Goal: Task Accomplishment & Management: Manage account settings

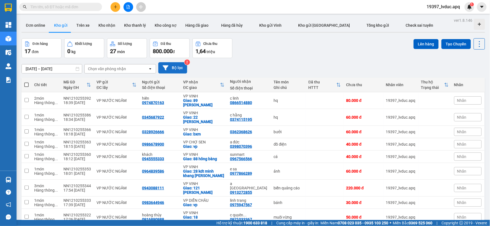
click at [172, 64] on button "Bộ lọc" at bounding box center [172, 67] width 29 height 11
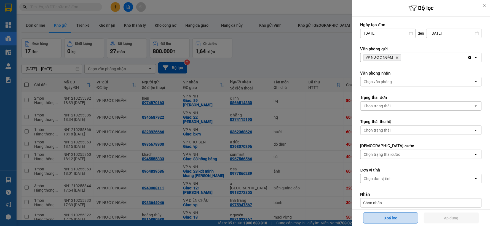
click at [400, 218] on button "Xoá lọc" at bounding box center [390, 218] width 55 height 11
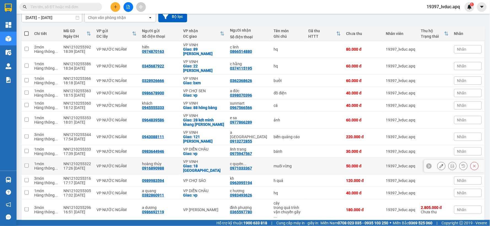
scroll to position [128, 0]
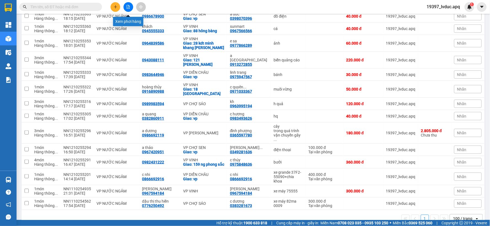
click at [130, 10] on button at bounding box center [129, 7] width 10 height 10
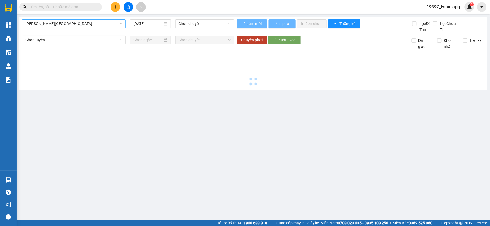
click at [70, 25] on span "[PERSON_NAME][GEOGRAPHIC_DATA]" at bounding box center [73, 24] width 97 height 8
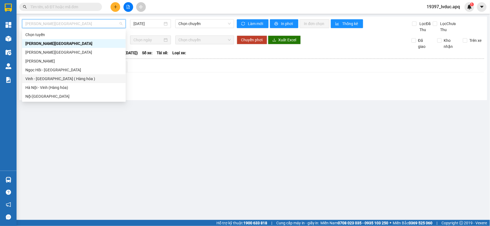
click at [42, 79] on div "Vinh - [GEOGRAPHIC_DATA] ( Hàng hóa )" at bounding box center [73, 79] width 97 height 6
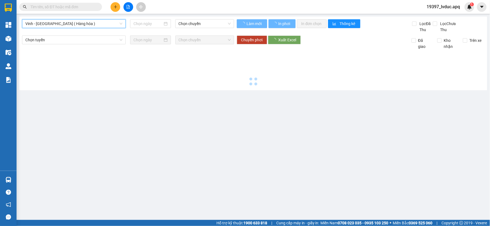
type input "[DATE]"
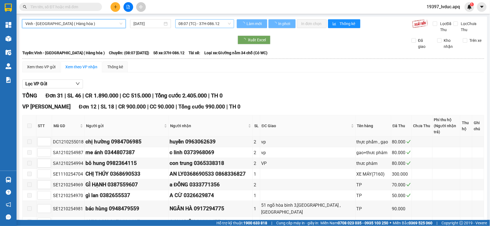
click at [204, 25] on span "08:07 (TC) - 37H-086.12" at bounding box center [205, 24] width 52 height 8
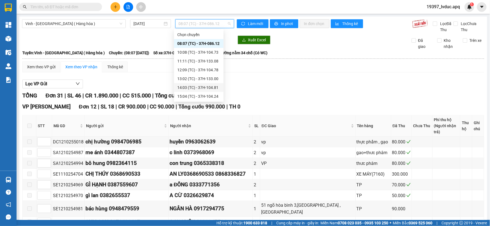
click at [186, 85] on div "14:03 (TC) - 37H-104.81" at bounding box center [198, 88] width 43 height 6
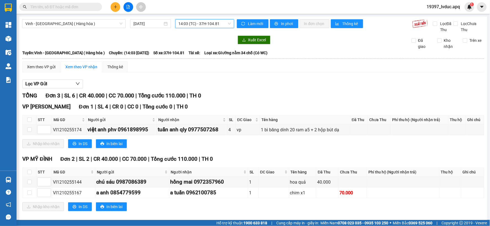
click at [183, 26] on span "14:03 (TC) - 37H-104.81" at bounding box center [205, 24] width 52 height 8
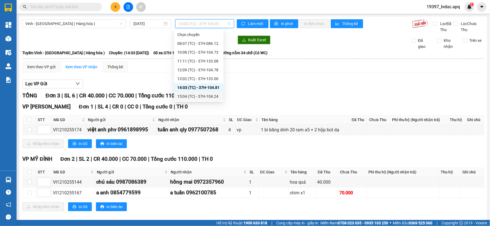
click at [187, 95] on div "15:04 (TC) - 37H-104.24" at bounding box center [198, 96] width 43 height 6
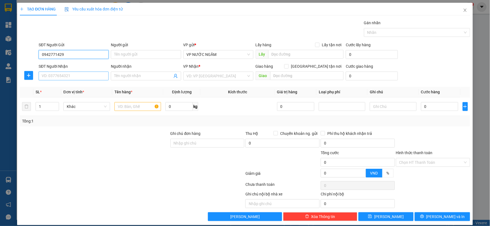
type input "0942771429"
click at [76, 76] on input "SĐT Người Nhận" at bounding box center [74, 76] width 70 height 9
click at [65, 86] on div "0942771429 - chị linh" at bounding box center [73, 87] width 63 height 6
type input "0942771429"
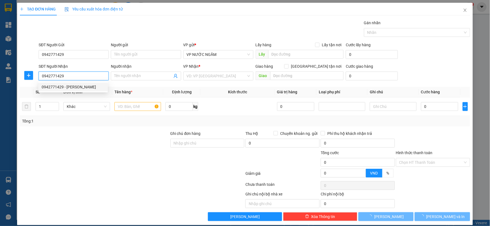
type input "chị linh"
checkbox input "true"
type input "222 trường chinh"
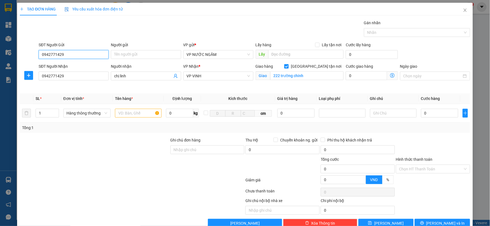
click at [82, 57] on input "0942771429" at bounding box center [74, 54] width 70 height 9
type input "0"
click at [80, 66] on div "0942318593" at bounding box center [73, 66] width 63 height 6
type input "0942318593"
click at [131, 56] on input "Người gửi" at bounding box center [146, 54] width 70 height 9
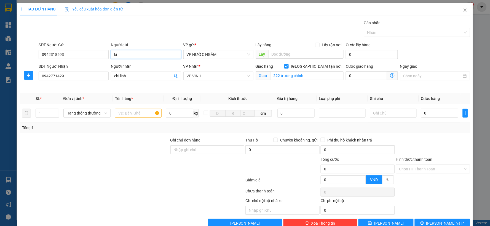
type input "k"
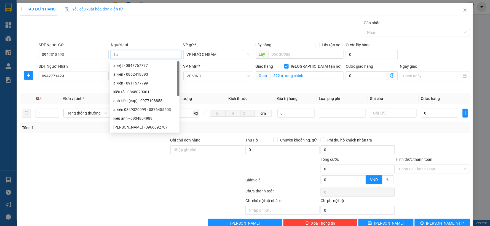
type input "t"
type input "c tuyến"
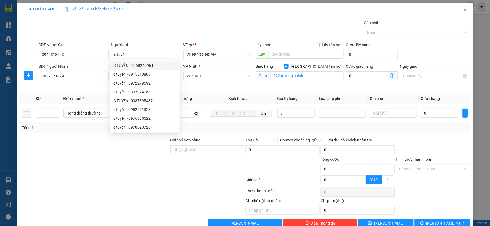
click at [315, 45] on input "Lấy tận nơi" at bounding box center [317, 45] width 4 height 4
checkbox input "true"
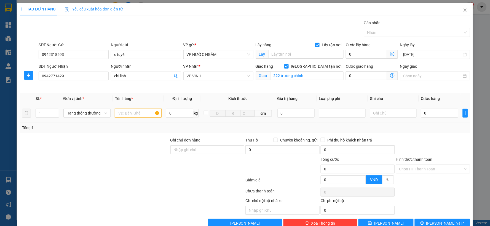
click at [123, 112] on input "text" at bounding box center [138, 113] width 47 height 9
type input "s"
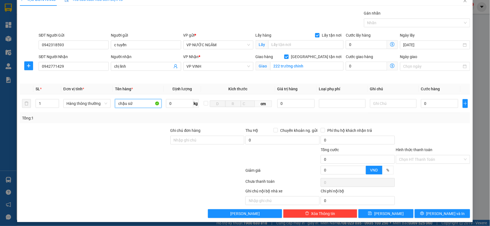
scroll to position [12, 0]
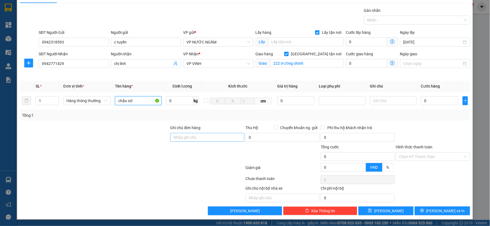
type input "chậu sứ"
click at [202, 138] on input "Ghi chú đơn hàng" at bounding box center [207, 137] width 74 height 9
type input "hàng bể vỡ nhà xe không chịu trách nhiệm"
click at [434, 99] on input "0" at bounding box center [439, 101] width 37 height 9
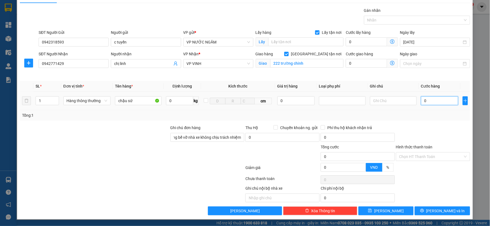
scroll to position [0, 0]
type input "6"
type input "60"
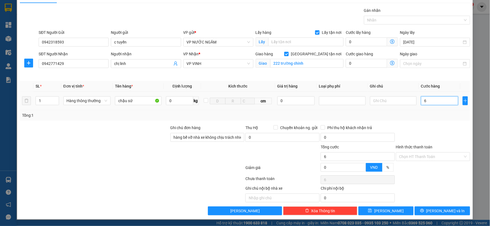
type input "60"
type input "60.000"
click at [426, 153] on input "Hình thức thanh toán" at bounding box center [431, 157] width 64 height 8
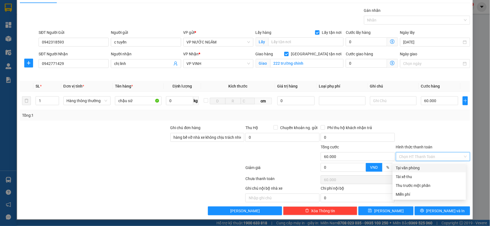
click at [414, 164] on div "Tại văn phòng" at bounding box center [429, 168] width 73 height 9
type input "0"
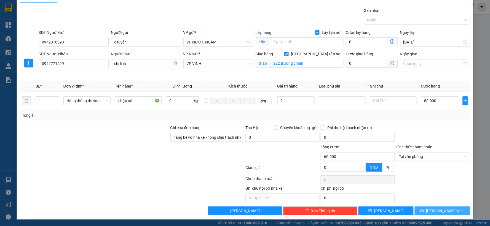
click at [432, 211] on button "[PERSON_NAME] và In" at bounding box center [442, 211] width 55 height 9
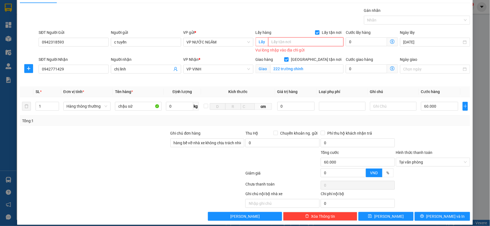
click at [304, 44] on input "text" at bounding box center [306, 41] width 76 height 9
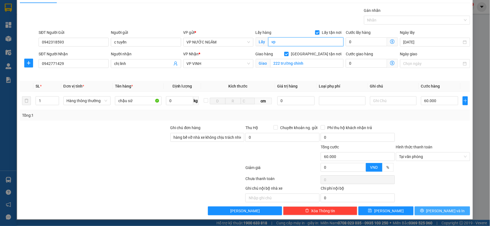
type input "vp"
click at [434, 213] on span "[PERSON_NAME] và In" at bounding box center [445, 211] width 39 height 6
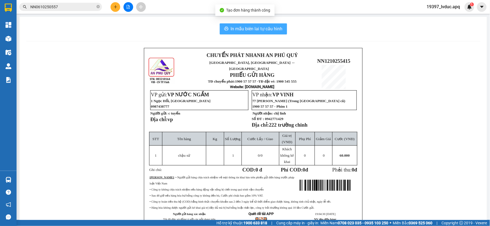
click at [248, 31] on span "In mẫu biên lai tự cấu hình" at bounding box center [257, 28] width 52 height 7
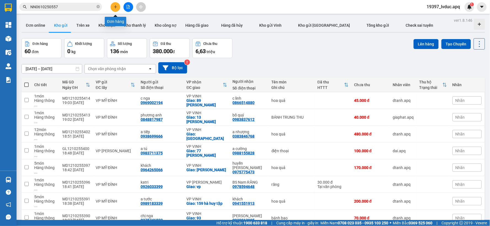
click at [115, 9] on button at bounding box center [116, 7] width 10 height 10
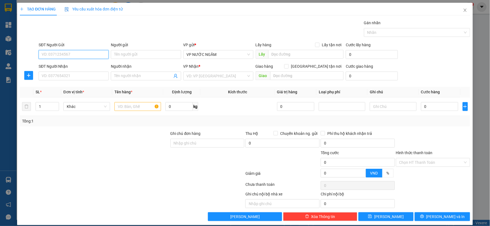
click at [54, 53] on input "SĐT Người Gửi" at bounding box center [74, 54] width 70 height 9
type input "0976853164"
click at [54, 66] on div "0976853164 - ha" at bounding box center [73, 66] width 63 height 6
type input "ha"
type input "0976853164"
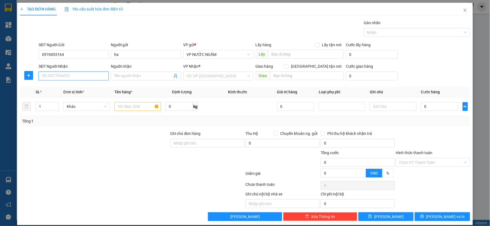
click at [53, 75] on input "SĐT Người Nhận" at bounding box center [74, 76] width 70 height 9
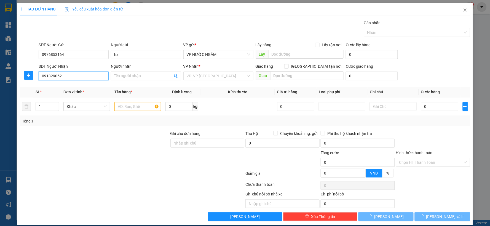
type input "0913290529"
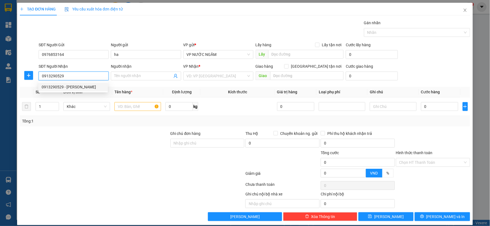
click at [53, 86] on div "0913290529 - C Hà" at bounding box center [73, 87] width 63 height 6
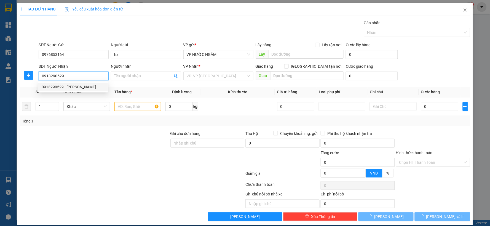
type input "C Hà"
checkbox input "true"
type input "45 văn đưc giai"
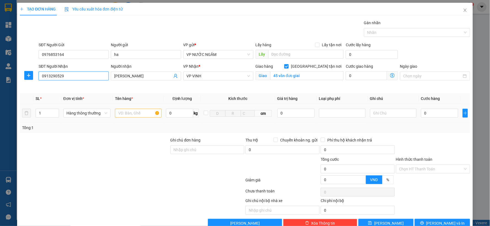
type input "0913290529"
click at [117, 114] on input "text" at bounding box center [138, 113] width 47 height 9
type input "d"
type input "đồ ăn"
click at [425, 114] on input "0" at bounding box center [439, 113] width 37 height 9
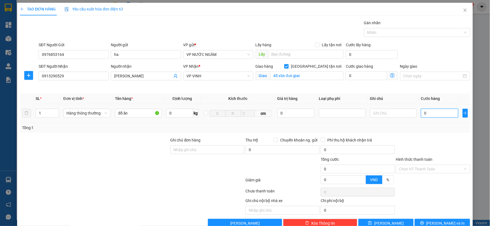
type input "5"
type input "50"
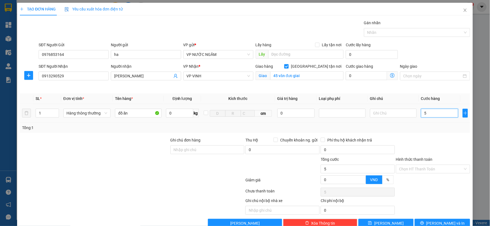
type input "50"
type input "500"
type input "5.000"
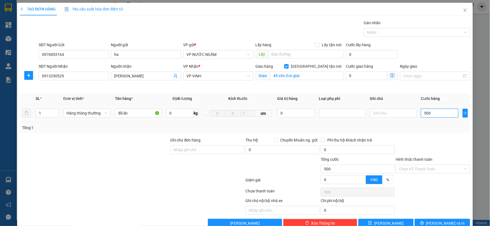
type input "5.000"
type input "50.000"
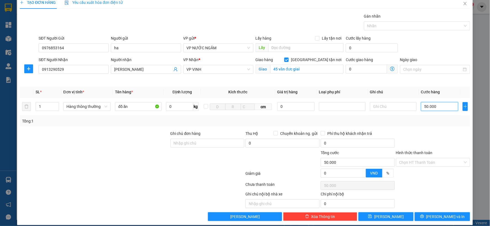
scroll to position [12, 0]
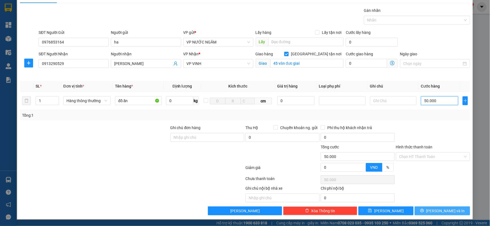
type input "50.000"
click at [427, 211] on button "[PERSON_NAME] và In" at bounding box center [442, 211] width 55 height 9
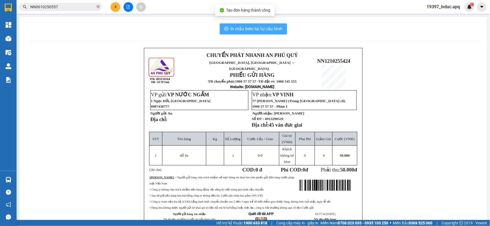
click at [250, 28] on span "In mẫu biên lai tự cấu hình" at bounding box center [257, 28] width 52 height 7
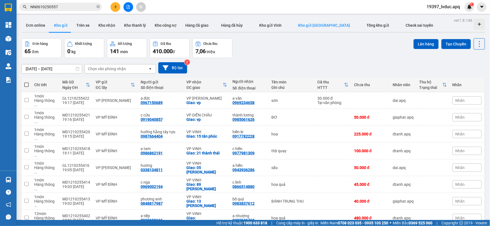
click at [310, 26] on span "Kho gửi [GEOGRAPHIC_DATA]" at bounding box center [324, 25] width 52 height 4
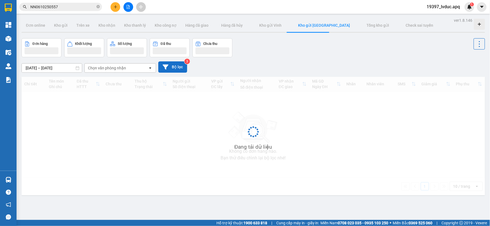
click at [170, 65] on button "Bộ lọc" at bounding box center [172, 66] width 29 height 11
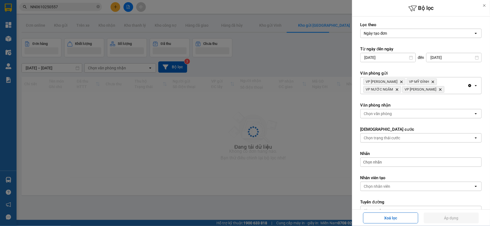
click at [455, 58] on input "[DATE]" at bounding box center [454, 57] width 55 height 9
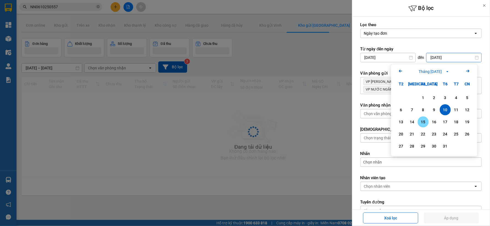
click at [422, 121] on div "15" at bounding box center [423, 122] width 8 height 7
type input "15/10/2025"
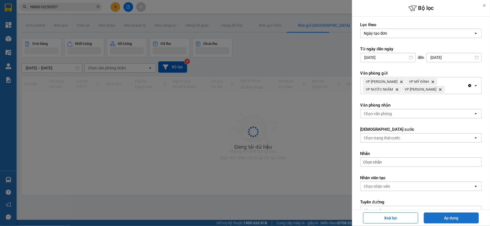
click at [440, 218] on button "Áp dụng" at bounding box center [451, 218] width 55 height 11
type input "29/08/2025 – 15/10/2025"
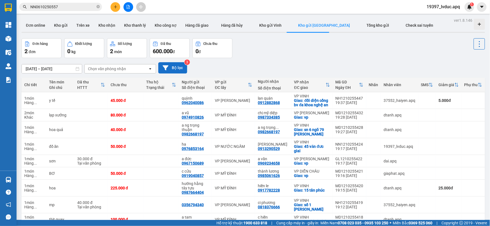
click at [178, 65] on button "Bộ lọc" at bounding box center [172, 67] width 29 height 11
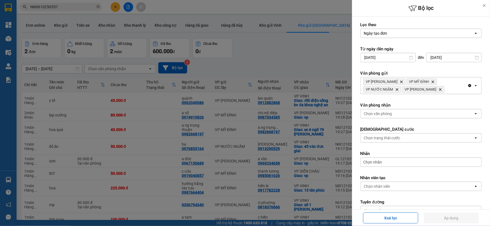
click at [294, 52] on div at bounding box center [245, 113] width 490 height 226
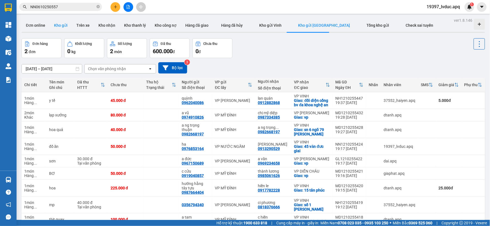
click at [63, 26] on button "Kho gửi" at bounding box center [61, 25] width 22 height 13
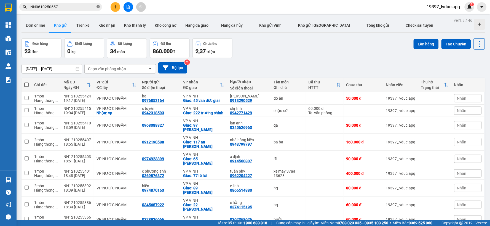
click at [98, 7] on icon "close-circle" at bounding box center [98, 6] width 3 height 3
click at [183, 69] on button "Bộ lọc" at bounding box center [172, 67] width 29 height 11
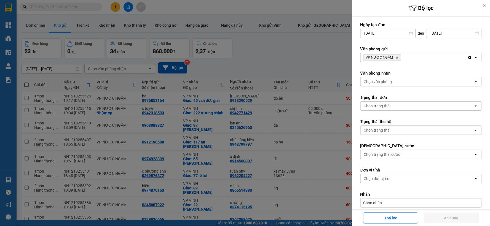
click at [413, 57] on div "VP NƯỚC NGẦM Delete" at bounding box center [414, 57] width 107 height 9
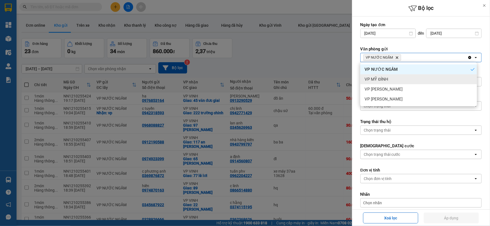
drag, startPoint x: 398, startPoint y: 78, endPoint x: 413, endPoint y: 63, distance: 20.5
click at [399, 77] on div "VP MỸ ĐÌNH" at bounding box center [418, 79] width 117 height 10
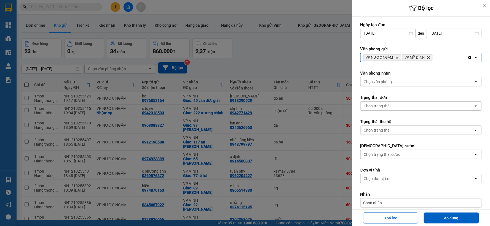
click at [445, 57] on div "VP NƯỚC NGẦM Delete VP MỸ ĐÌNH Delete" at bounding box center [414, 57] width 107 height 9
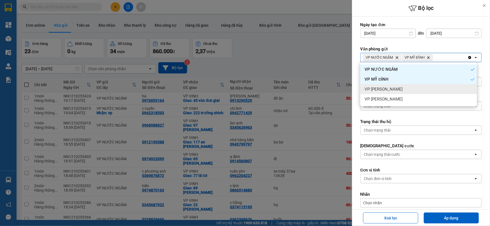
click at [398, 87] on div "VP [PERSON_NAME]" at bounding box center [418, 89] width 117 height 10
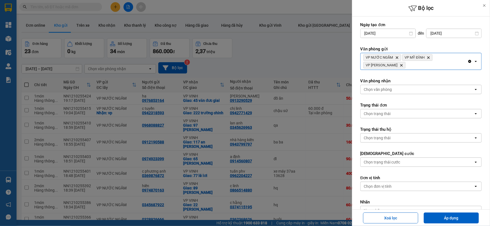
click at [436, 64] on div "VP NƯỚC NGẦM Delete VP MỸ ĐÌNH Delete VP NGỌC HỒI Delete" at bounding box center [414, 61] width 107 height 17
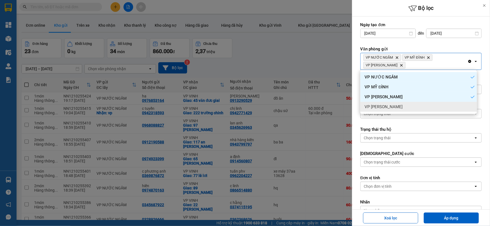
click at [404, 106] on div "VP [PERSON_NAME]" at bounding box center [418, 107] width 117 height 10
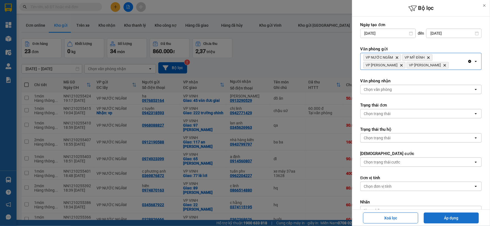
click at [444, 214] on button "Áp dụng" at bounding box center [451, 218] width 55 height 11
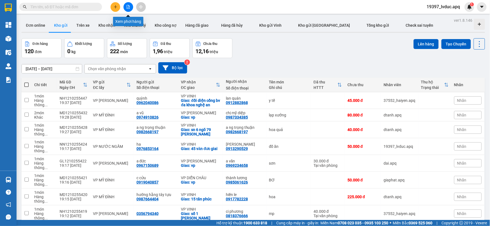
click at [126, 6] on icon "file-add" at bounding box center [128, 7] width 4 height 4
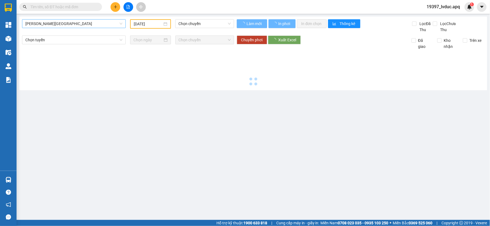
type input "[DATE]"
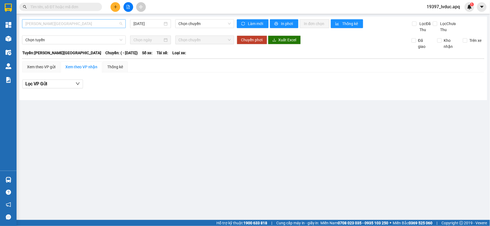
click at [84, 26] on span "[PERSON_NAME][GEOGRAPHIC_DATA]" at bounding box center [73, 24] width 97 height 8
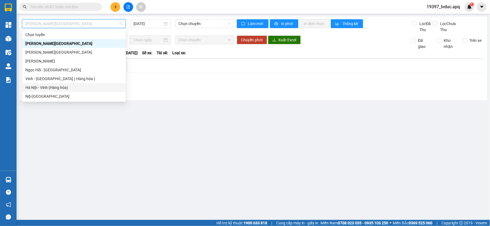
click at [67, 89] on div "Hà Nội - Vinh (Hàng hóa)" at bounding box center [73, 88] width 97 height 6
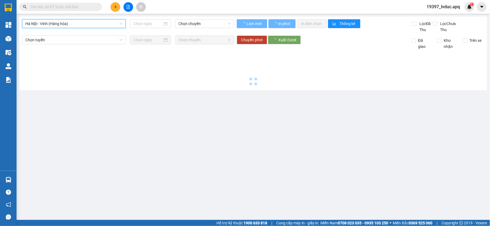
type input "[DATE]"
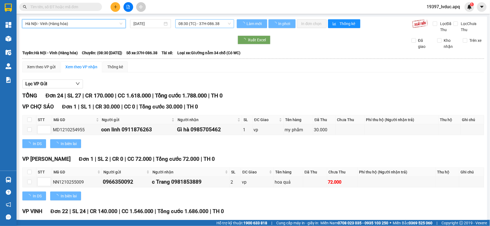
click at [222, 24] on span "08:30 (TC) - 37H-086.38" at bounding box center [205, 24] width 52 height 8
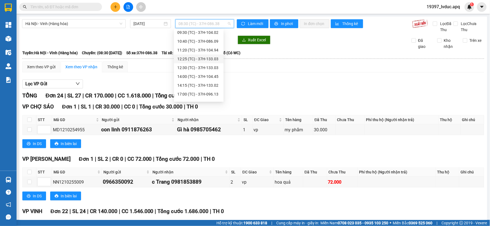
scroll to position [35, 0]
click at [202, 95] on div "22:47 (TC) - 37H-104.73" at bounding box center [198, 96] width 43 height 6
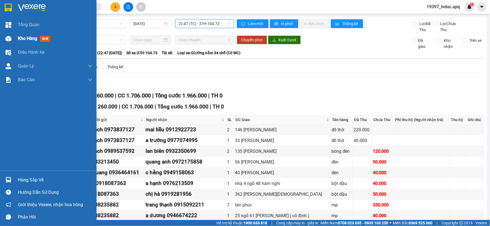
click at [8, 40] on img at bounding box center [9, 39] width 6 height 6
click at [30, 40] on span "Kho hàng" at bounding box center [27, 38] width 19 height 5
click at [30, 39] on span "Kho hàng" at bounding box center [27, 38] width 19 height 5
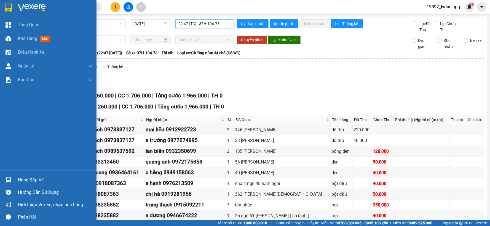
click at [30, 39] on span "Kho hàng" at bounding box center [27, 38] width 19 height 5
click at [8, 37] on img at bounding box center [9, 39] width 6 height 6
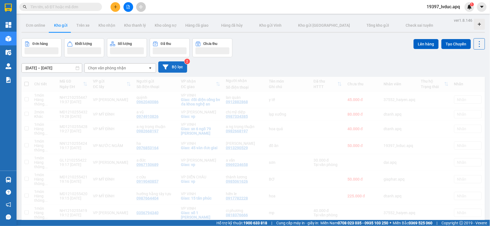
click at [179, 68] on button "Bộ lọc" at bounding box center [172, 66] width 29 height 11
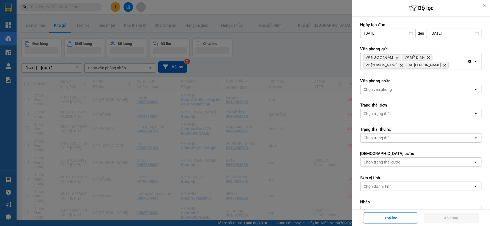
click at [468, 62] on icon "Clear all" at bounding box center [469, 61] width 3 height 3
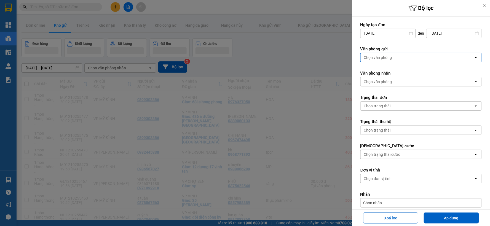
click at [465, 60] on div "Chọn văn phòng" at bounding box center [417, 57] width 113 height 9
click at [465, 61] on div "Chọn văn phòng" at bounding box center [417, 57] width 113 height 9
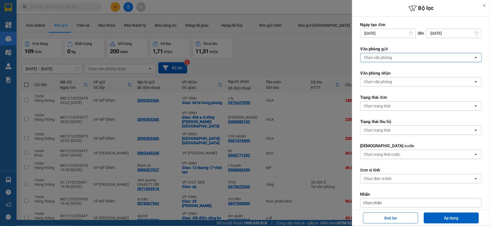
click at [418, 57] on div "Chọn văn phòng" at bounding box center [417, 57] width 113 height 9
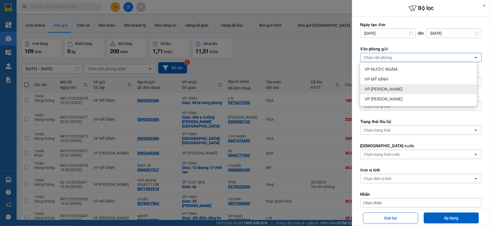
click at [401, 86] on div "VP [PERSON_NAME]" at bounding box center [418, 89] width 117 height 10
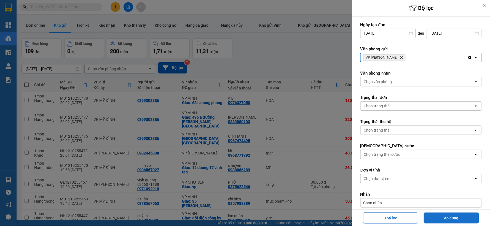
click at [441, 218] on button "Áp dụng" at bounding box center [451, 218] width 55 height 11
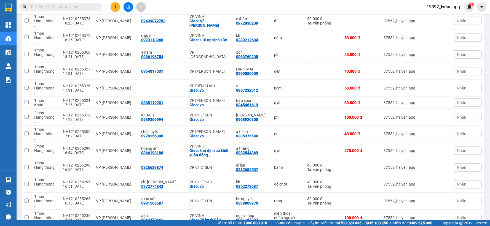
scroll to position [254, 0]
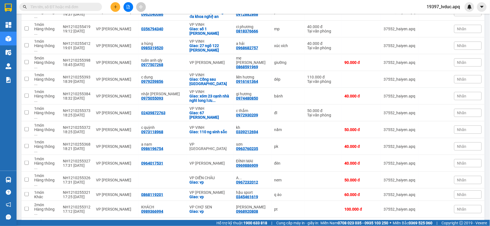
click at [128, 6] on icon "file-add" at bounding box center [128, 7] width 4 height 4
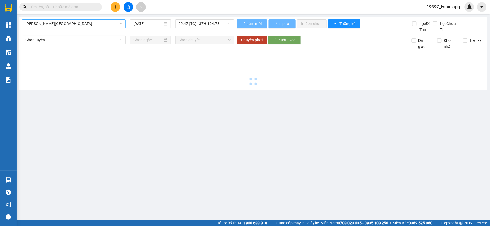
click at [67, 24] on span "[PERSON_NAME][GEOGRAPHIC_DATA]" at bounding box center [73, 24] width 97 height 8
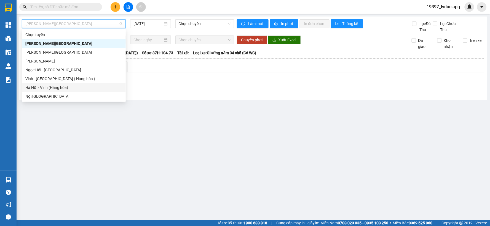
click at [55, 87] on div "Hà Nội - Vinh (Hàng hóa)" at bounding box center [73, 88] width 97 height 6
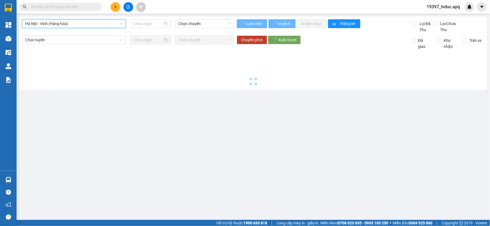
type input "[DATE]"
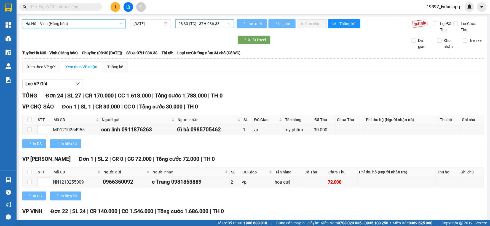
click at [218, 24] on span "08:30 (TC) - 37H-086.38" at bounding box center [205, 24] width 52 height 8
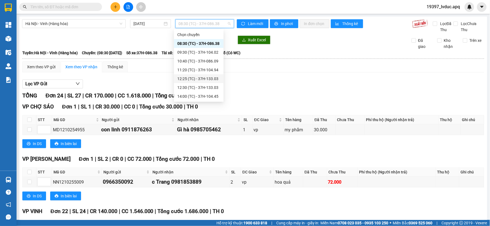
scroll to position [44, 0]
click at [211, 97] on div "22:47 (TC) - 37H-104.73" at bounding box center [198, 96] width 43 height 6
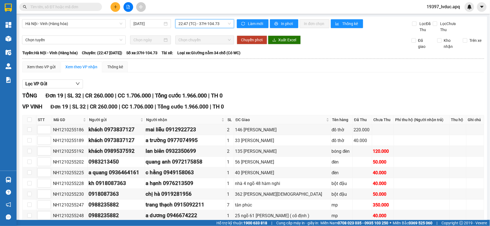
click at [305, 92] on div "TỔNG Đơn 19 | SL 32 | CR 260.000 | CC 1.706.000 | Tổng cước 1.966.000 | TH 0" at bounding box center [253, 96] width 462 height 9
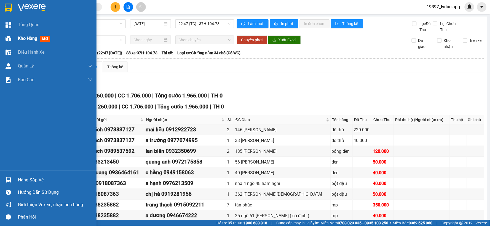
click at [4, 36] on div at bounding box center [9, 39] width 10 height 10
click at [4, 37] on div at bounding box center [9, 39] width 10 height 10
click at [6, 37] on img at bounding box center [9, 39] width 6 height 6
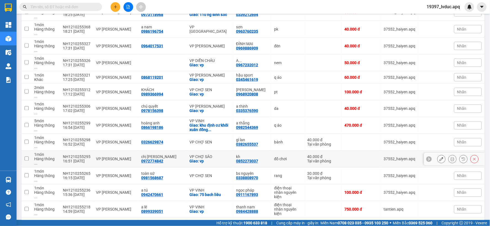
scroll to position [254, 0]
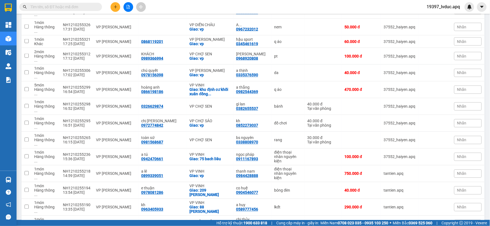
checkbox input "true"
click at [282, 222] on div "đồ thờ" at bounding box center [288, 224] width 28 height 4
checkbox input "true"
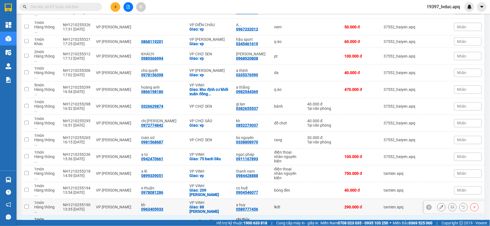
click at [90, 208] on div "13:35 [DATE]" at bounding box center [77, 210] width 28 height 4
checkbox input "true"
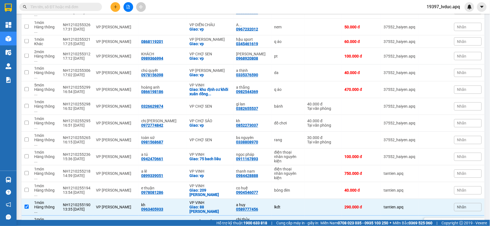
click at [90, 220] on div "NH1210255187" at bounding box center [77, 222] width 28 height 4
checkbox input "false"
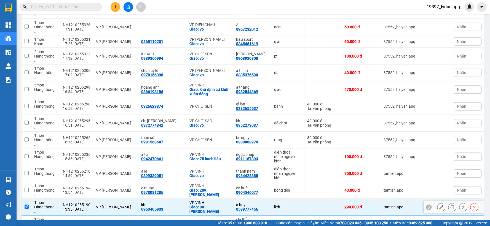
click at [94, 199] on td "VP [PERSON_NAME]" at bounding box center [115, 207] width 45 height 17
checkbox input "false"
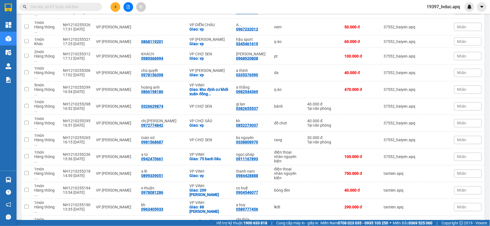
checkbox input "true"
click at [305, 183] on td at bounding box center [323, 191] width 37 height 17
checkbox input "true"
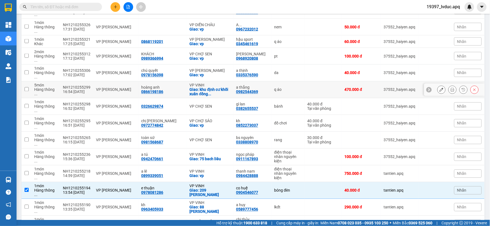
click at [282, 88] on div "q áo" at bounding box center [288, 90] width 28 height 4
checkbox input "true"
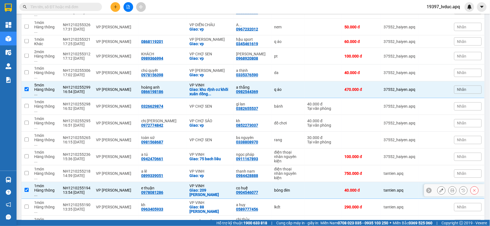
click at [291, 189] on div "bóng đèn" at bounding box center [288, 191] width 28 height 4
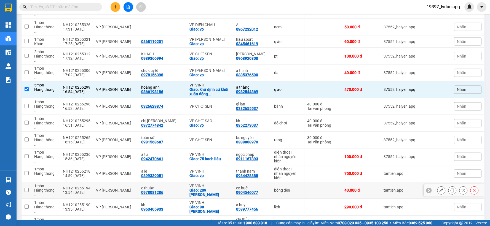
click at [291, 189] on div "bóng đèn" at bounding box center [288, 191] width 28 height 4
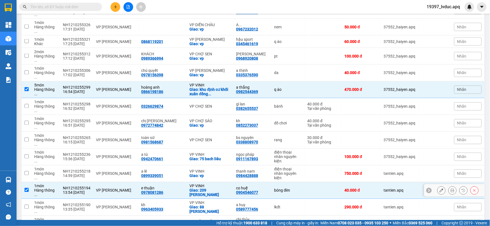
click at [291, 189] on div "bóng đèn" at bounding box center [288, 191] width 28 height 4
checkbox input "false"
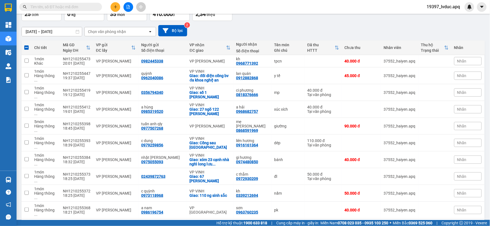
scroll to position [0, 0]
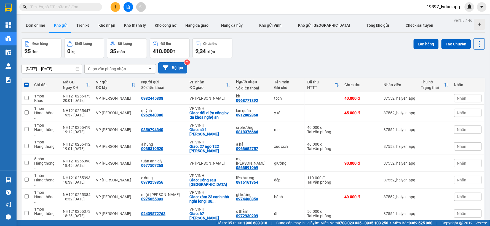
click at [178, 67] on button "Bộ lọc" at bounding box center [172, 67] width 29 height 11
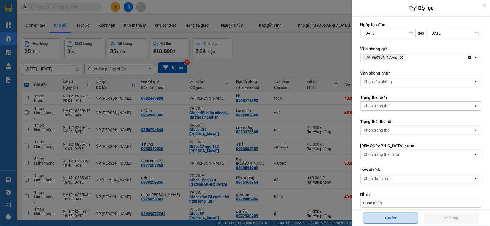
click at [378, 216] on button "Xoá lọc" at bounding box center [390, 218] width 55 height 11
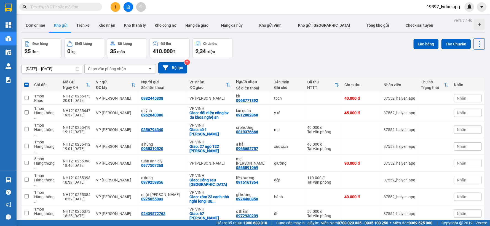
checkbox input "false"
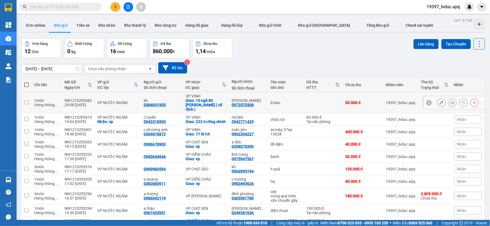
click at [288, 104] on td "b bao" at bounding box center [286, 102] width 36 height 21
checkbox input "true"
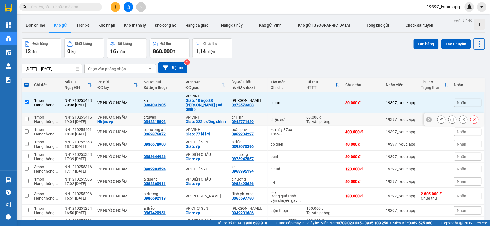
click at [288, 117] on div "chậu sứ" at bounding box center [285, 119] width 30 height 4
checkbox input "true"
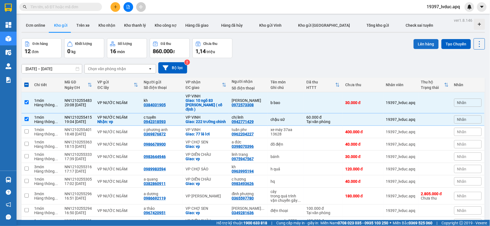
click at [426, 46] on button "Lên hàng" at bounding box center [426, 44] width 25 height 10
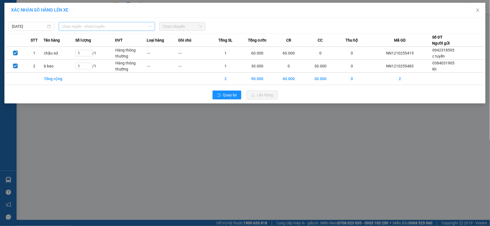
click at [143, 27] on span "Chọn tuyến - nhóm tuyến" at bounding box center [107, 26] width 90 height 8
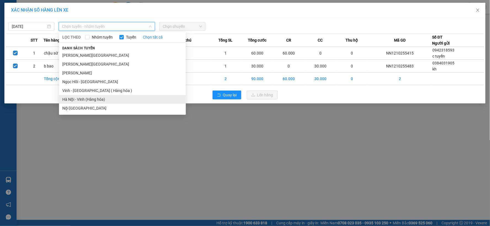
drag, startPoint x: 101, startPoint y: 100, endPoint x: 174, endPoint y: 48, distance: 89.4
click at [101, 100] on li "Hà Nội - Vinh (Hàng hóa)" at bounding box center [122, 99] width 127 height 9
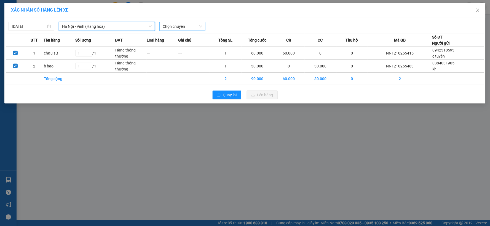
click at [191, 28] on span "Chọn chuyến" at bounding box center [182, 26] width 39 height 8
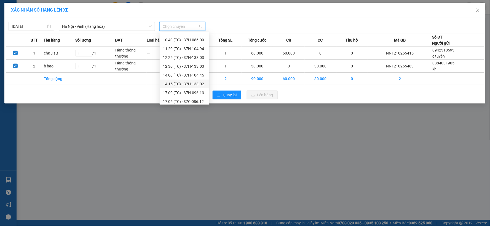
scroll to position [44, 0]
click at [200, 88] on div "22:40 (TC) - 37H-133.08" at bounding box center [184, 90] width 43 height 6
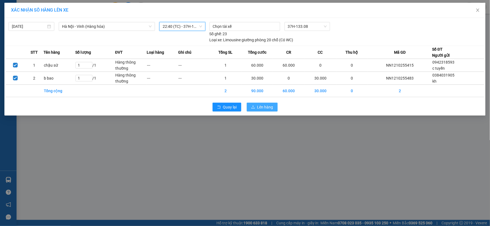
click at [260, 106] on span "Lên hàng" at bounding box center [265, 107] width 16 height 6
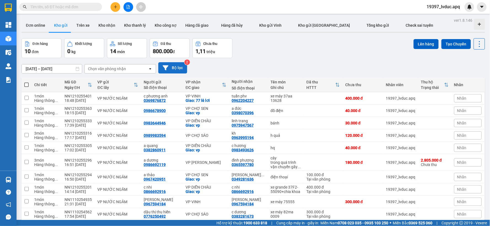
click at [170, 68] on button "Bộ lọc" at bounding box center [172, 67] width 29 height 11
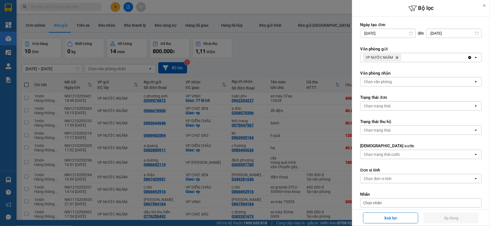
click at [420, 59] on div "VP NƯỚC NGẦM Delete" at bounding box center [414, 57] width 107 height 9
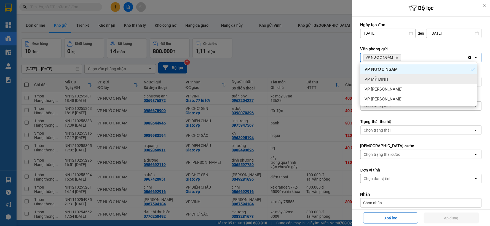
click at [399, 81] on div "VP MỸ ĐÌNH" at bounding box center [418, 79] width 117 height 10
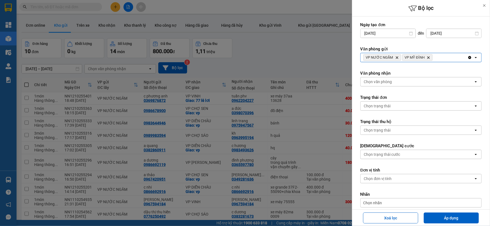
click at [447, 61] on div "VP NƯỚC NGẦM Delete VP MỸ ĐÌNH Delete" at bounding box center [414, 57] width 107 height 9
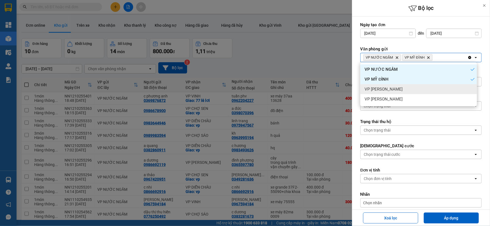
drag, startPoint x: 404, startPoint y: 90, endPoint x: 430, endPoint y: 73, distance: 31.3
click at [405, 90] on div "VP [PERSON_NAME]" at bounding box center [418, 89] width 117 height 10
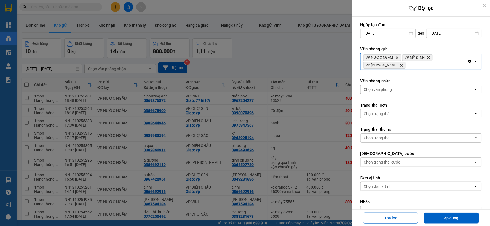
click at [445, 61] on div "VP NƯỚC NGẦM Delete VP MỸ ĐÌNH Delete VP NGỌC HỒI Delete" at bounding box center [414, 61] width 107 height 17
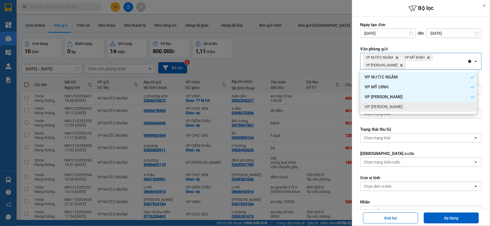
click at [396, 111] on div "VP [PERSON_NAME]" at bounding box center [418, 107] width 117 height 10
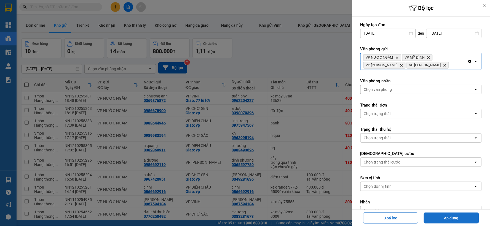
click at [448, 218] on button "Áp dụng" at bounding box center [451, 218] width 55 height 11
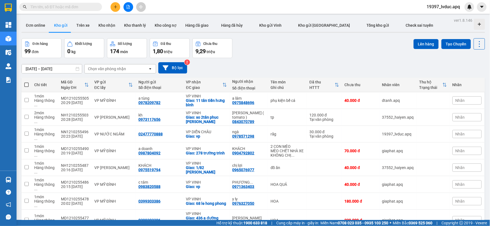
click at [125, 7] on button at bounding box center [129, 7] width 10 height 10
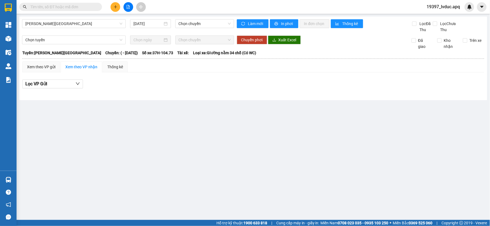
click at [80, 20] on span "[PERSON_NAME][GEOGRAPHIC_DATA]" at bounding box center [73, 24] width 97 height 8
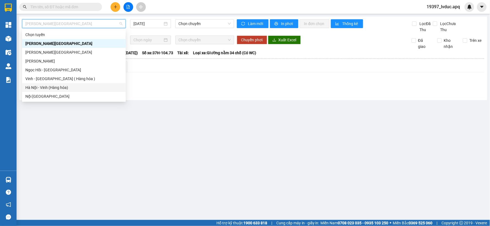
click at [73, 87] on div "Hà Nội - Vinh (Hàng hóa)" at bounding box center [73, 88] width 97 height 6
type input "[DATE]"
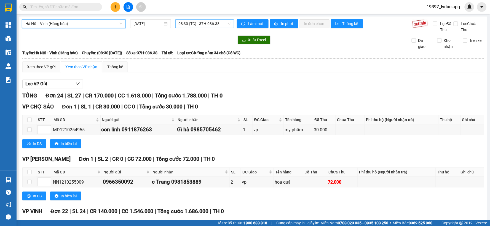
click at [218, 22] on span "08:30 (TC) - 37H-086.38" at bounding box center [205, 24] width 52 height 8
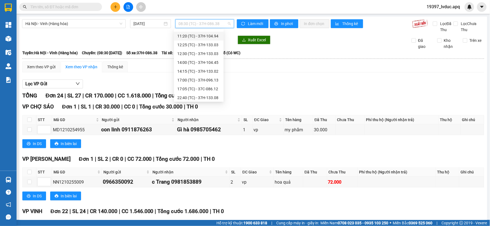
scroll to position [62, 0]
click at [211, 99] on div "23:05 (TC) - 37H-104.78" at bounding box center [198, 96] width 43 height 6
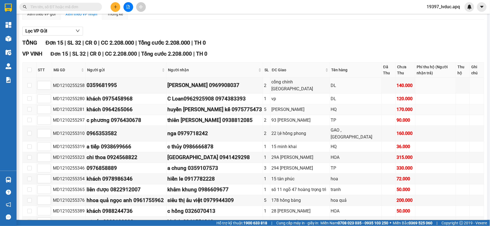
scroll to position [95, 0]
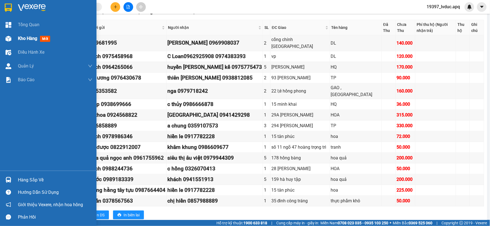
click at [18, 40] on span "Kho hàng" at bounding box center [27, 38] width 19 height 5
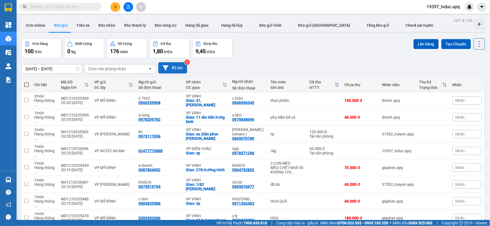
click at [175, 70] on button "Bộ lọc" at bounding box center [172, 67] width 29 height 11
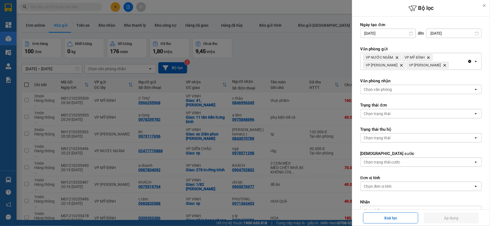
click at [468, 62] on icon "Clear all" at bounding box center [470, 61] width 4 height 4
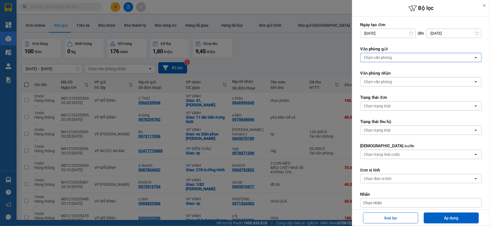
click at [451, 59] on div "Chọn văn phòng" at bounding box center [417, 57] width 113 height 9
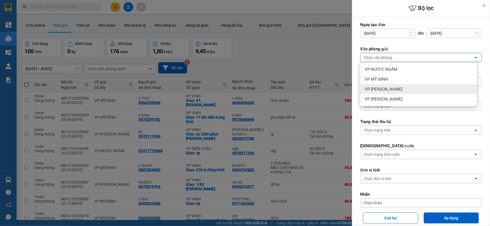
click at [419, 86] on div "VP [PERSON_NAME]" at bounding box center [418, 89] width 117 height 10
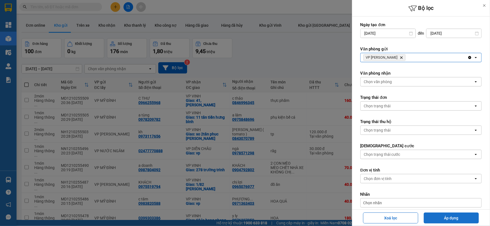
click at [441, 218] on button "Áp dụng" at bounding box center [451, 218] width 55 height 11
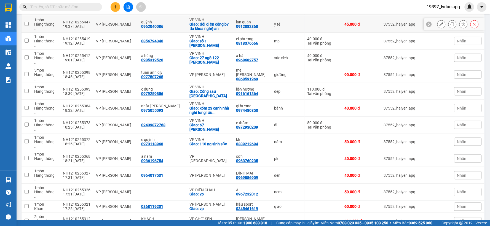
scroll to position [245, 0]
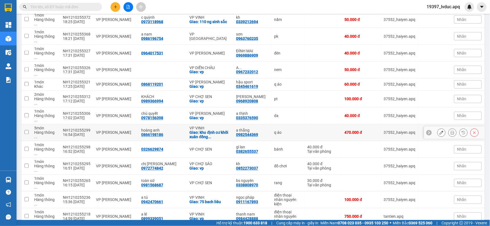
click at [278, 125] on td "q áo" at bounding box center [287, 133] width 33 height 17
checkbox input "true"
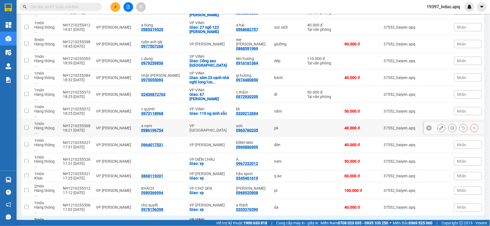
scroll to position [31, 0]
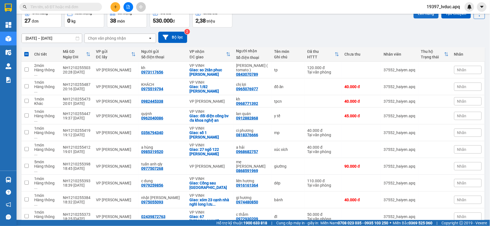
click at [424, 17] on button "Lên hàng" at bounding box center [426, 14] width 25 height 10
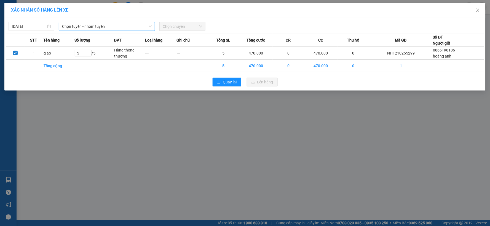
drag, startPoint x: 125, startPoint y: 27, endPoint x: 119, endPoint y: 31, distance: 7.0
click at [124, 28] on span "Chọn tuyến - nhóm tuyến" at bounding box center [107, 26] width 90 height 8
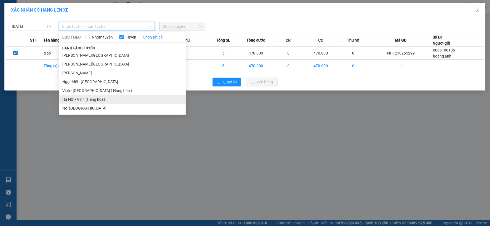
click at [100, 100] on li "Hà Nội - Vinh (Hàng hóa)" at bounding box center [122, 99] width 127 height 9
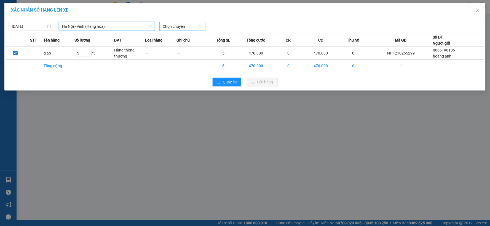
click at [194, 26] on span "Chọn chuyến" at bounding box center [182, 26] width 39 height 8
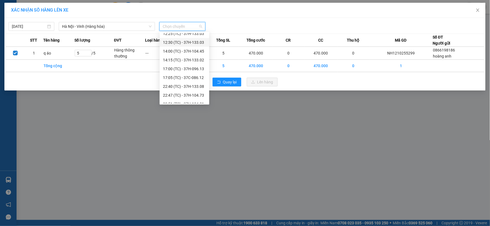
scroll to position [62, 0]
click at [197, 99] on div "23:05 (TC) - 37H-104.78" at bounding box center [184, 99] width 43 height 6
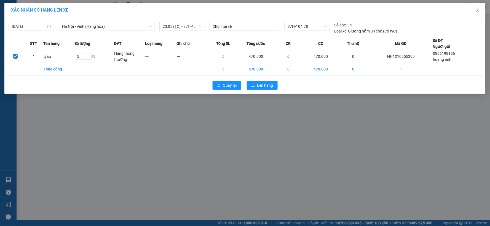
click at [263, 90] on div "Quay lại Lên hàng" at bounding box center [245, 85] width 478 height 14
click at [265, 87] on span "Lên hàng" at bounding box center [265, 85] width 16 height 6
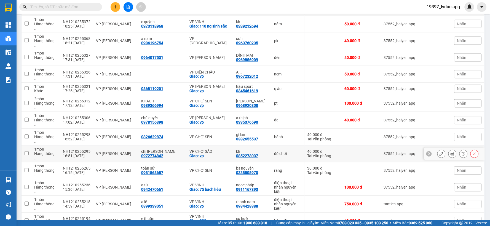
scroll to position [271, 0]
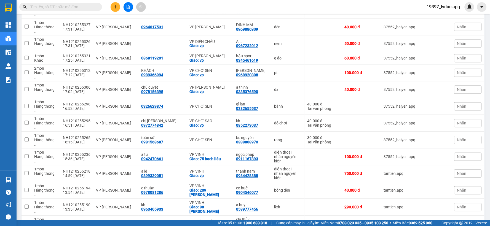
checkbox input "false"
click at [258, 218] on div "chị thủy nông 0917103367" at bounding box center [252, 224] width 33 height 13
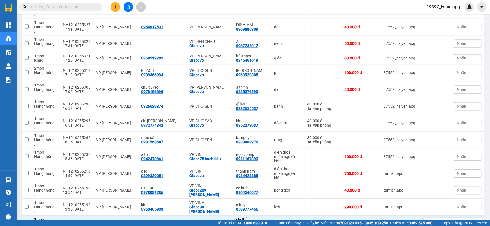
click at [258, 218] on div "chị thủy nông 0917103367" at bounding box center [252, 224] width 33 height 13
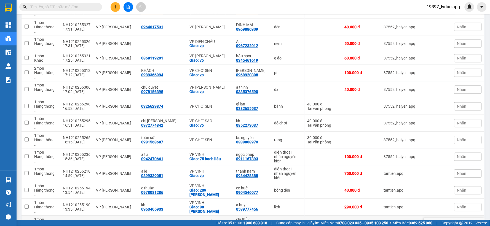
click at [291, 222] on div "đồ thờ" at bounding box center [288, 224] width 28 height 4
checkbox input "true"
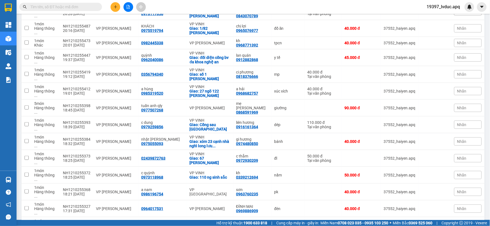
scroll to position [0, 0]
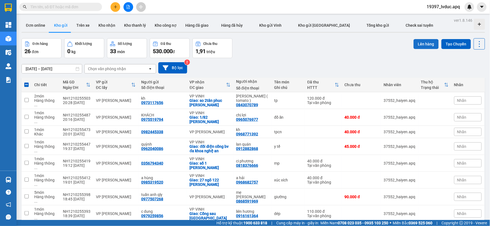
click at [418, 42] on button "Lên hàng" at bounding box center [426, 44] width 25 height 10
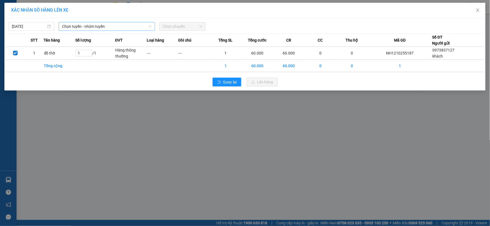
click at [123, 27] on span "Chọn tuyến - nhóm tuyến" at bounding box center [107, 26] width 90 height 8
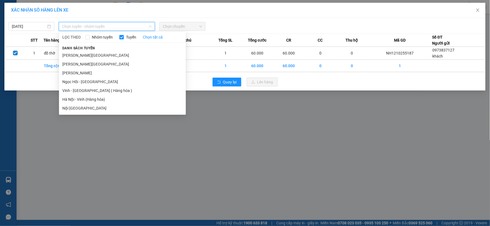
click at [148, 192] on div "XÁC NHẬN SỐ HÀNG LÊN XE 12/10/2025 Chọn tuyến - nhóm tuyến LỌC THEO Nhóm tuyến …" at bounding box center [245, 113] width 490 height 226
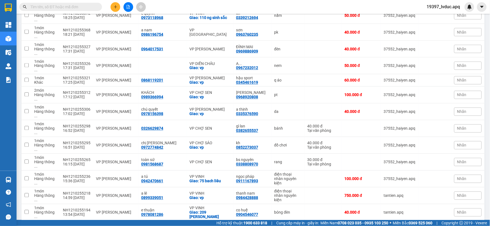
scroll to position [271, 0]
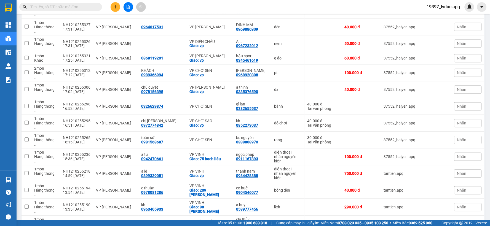
drag, startPoint x: 296, startPoint y: 189, endPoint x: 283, endPoint y: 192, distance: 13.3
checkbox input "true"
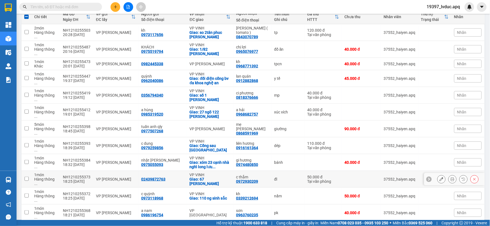
scroll to position [26, 0]
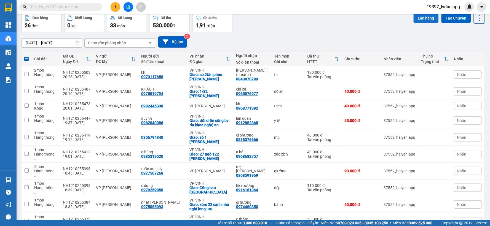
click at [421, 21] on button "Lên hàng" at bounding box center [426, 18] width 25 height 10
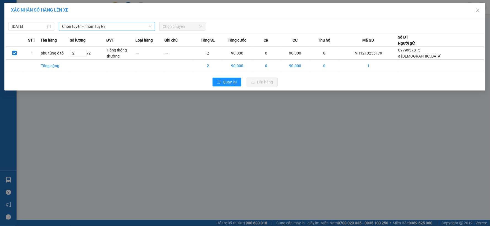
click at [114, 26] on span "Chọn tuyến - nhóm tuyến" at bounding box center [107, 26] width 90 height 8
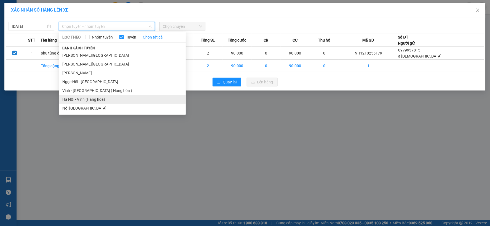
click at [109, 100] on li "Hà Nội - Vinh (Hàng hóa)" at bounding box center [122, 99] width 127 height 9
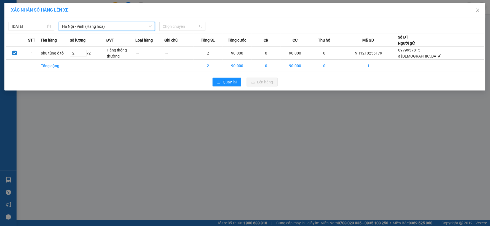
drag, startPoint x: 196, startPoint y: 25, endPoint x: 190, endPoint y: 73, distance: 48.6
click at [194, 27] on span "Chọn chuyến" at bounding box center [182, 26] width 39 height 8
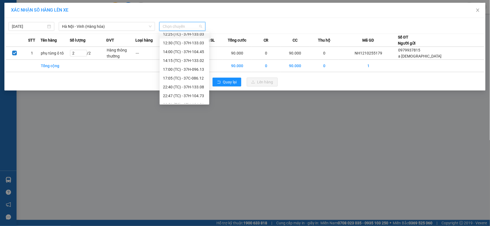
scroll to position [62, 0]
drag, startPoint x: 192, startPoint y: 72, endPoint x: 232, endPoint y: 92, distance: 44.2
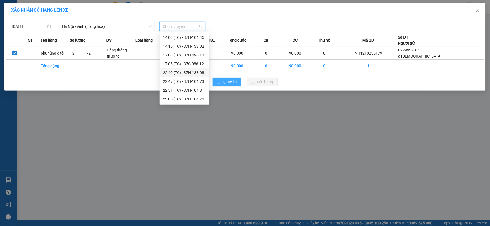
click at [193, 72] on div "22:40 (TC) - 37H-133.08" at bounding box center [184, 73] width 43 height 6
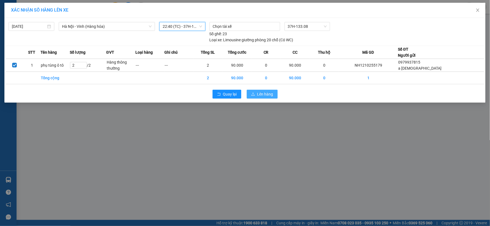
click at [266, 94] on span "Lên hàng" at bounding box center [265, 94] width 16 height 6
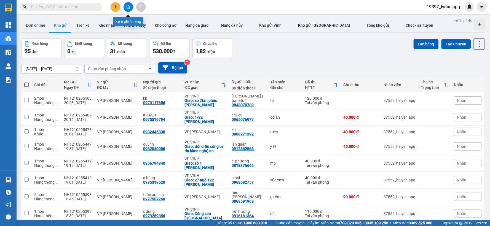
drag, startPoint x: 129, startPoint y: 6, endPoint x: 133, endPoint y: 16, distance: 10.6
click at [129, 6] on icon "file-add" at bounding box center [128, 7] width 4 height 4
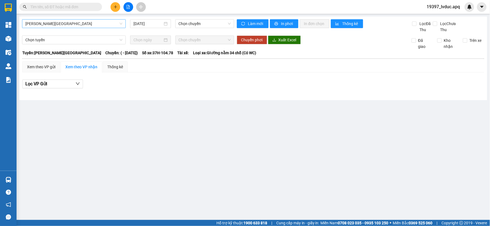
drag, startPoint x: 102, startPoint y: 23, endPoint x: 100, endPoint y: 27, distance: 4.4
click at [101, 23] on span "[PERSON_NAME][GEOGRAPHIC_DATA]" at bounding box center [73, 24] width 97 height 8
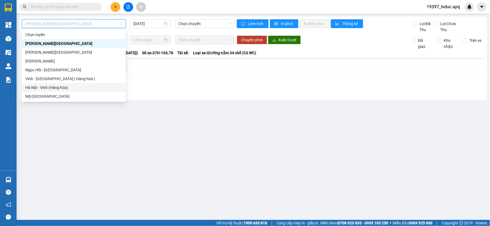
click at [81, 87] on div "Hà Nội - Vinh (Hàng hóa)" at bounding box center [73, 88] width 97 height 6
type input "[DATE]"
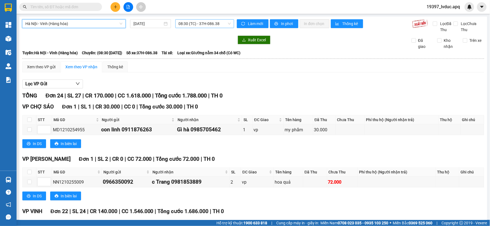
click at [224, 24] on span "08:30 (TC) - 37H-086.38" at bounding box center [205, 24] width 52 height 8
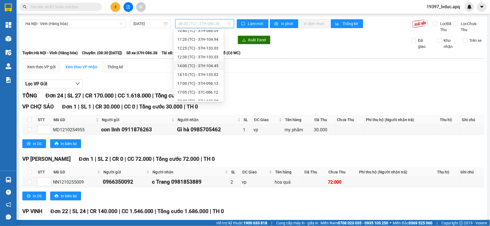
scroll to position [62, 0]
click at [199, 70] on div "22:40 (TC) - 37H-133.08" at bounding box center [198, 70] width 43 height 6
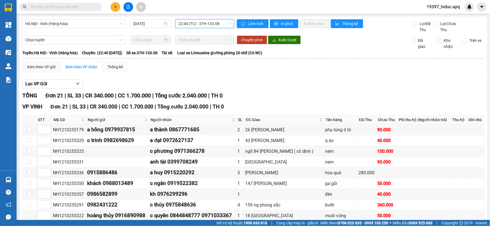
click at [223, 24] on span "22:40 (TC) - 37H-133.08" at bounding box center [205, 24] width 52 height 8
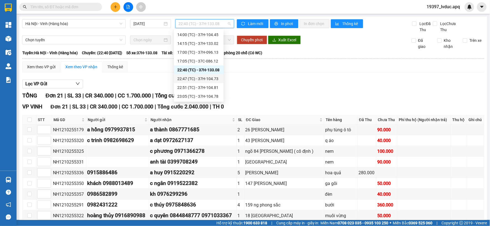
click at [209, 76] on div "22:47 (TC) - 37H-104.73" at bounding box center [198, 79] width 43 height 6
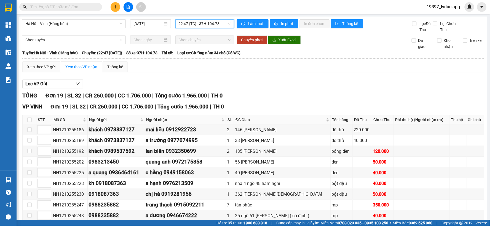
click at [221, 22] on span "22:47 (TC) - 37H-104.73" at bounding box center [205, 24] width 52 height 8
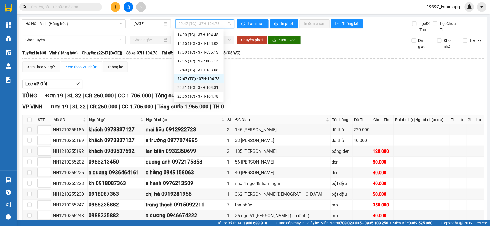
click at [211, 86] on div "22:51 (TC) - 37H-104.81" at bounding box center [198, 88] width 43 height 6
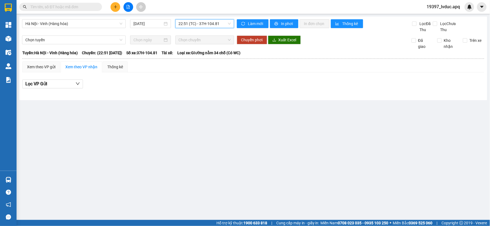
click at [219, 21] on span "22:51 (TC) - 37H-104.81" at bounding box center [205, 24] width 52 height 8
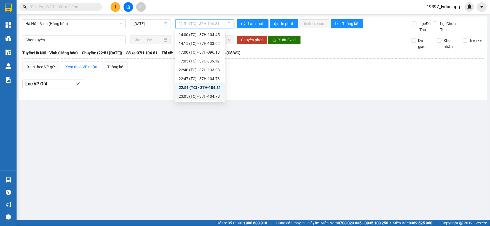
click at [210, 94] on div "23:05 (TC) - 37H-104.78" at bounding box center [200, 96] width 43 height 6
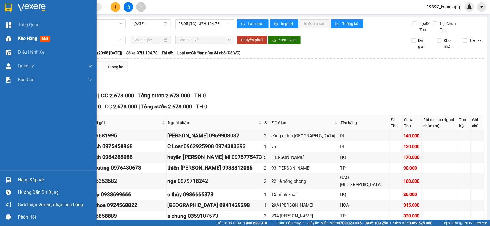
click at [22, 38] on span "Kho hàng" at bounding box center [27, 38] width 19 height 5
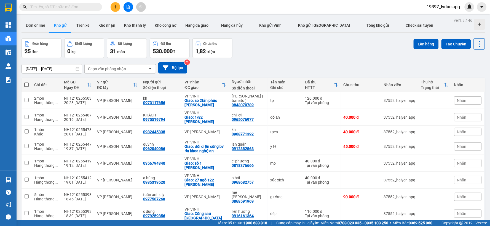
click at [326, 57] on div "Đơn hàng 25 đơn Khối lượng 0 kg Số lượng 31 món Đã thu 530.000 đ Chưa thu 1,82 …" at bounding box center [254, 48] width 464 height 20
click at [174, 70] on button "Bộ lọc" at bounding box center [172, 67] width 29 height 11
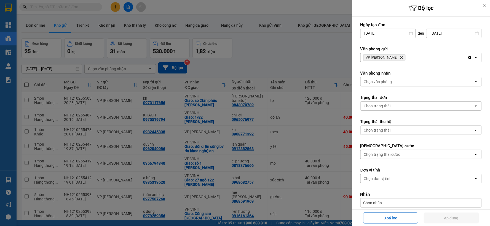
click at [421, 58] on div "VP NGỌC HỒI Delete" at bounding box center [414, 57] width 107 height 9
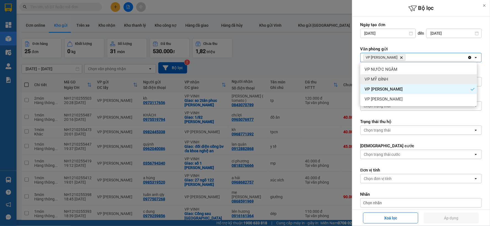
drag, startPoint x: 395, startPoint y: 76, endPoint x: 423, endPoint y: 63, distance: 30.2
click at [397, 74] on div "VP MỸ ĐÌNH" at bounding box center [418, 79] width 117 height 10
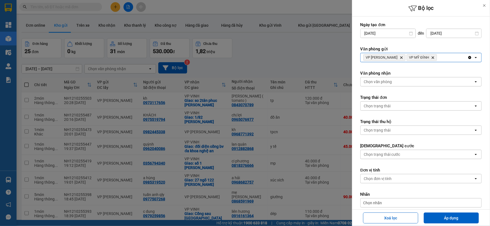
click at [434, 59] on div "VP NGỌC HỒI Delete VP MỸ ĐÌNH Delete" at bounding box center [414, 57] width 107 height 9
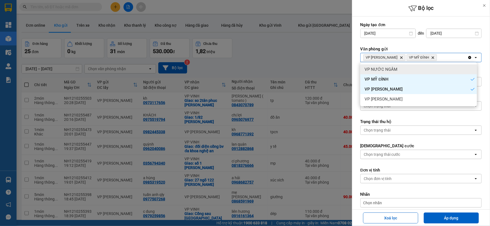
drag, startPoint x: 400, startPoint y: 71, endPoint x: 431, endPoint y: 65, distance: 31.3
click at [401, 71] on div "VP NƯỚC NGẦM" at bounding box center [418, 70] width 117 height 10
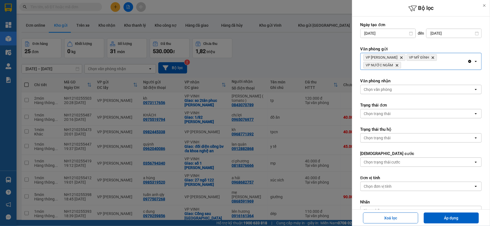
click at [439, 62] on div "VP NGỌC HỒI Delete VP MỸ ĐÌNH Delete VP NƯỚC NGẦM Delete" at bounding box center [414, 61] width 107 height 17
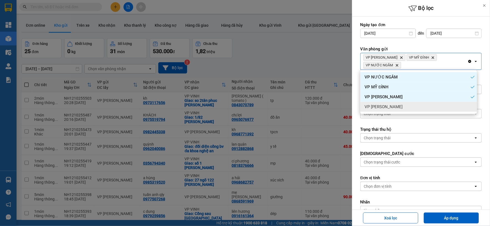
click at [394, 105] on div "VP [PERSON_NAME]" at bounding box center [418, 107] width 117 height 10
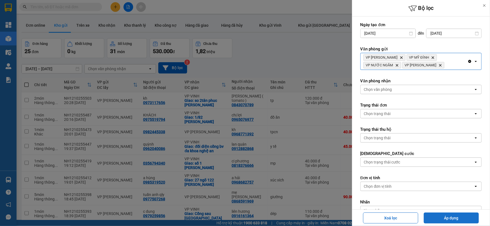
click at [431, 217] on button "Áp dụng" at bounding box center [451, 218] width 55 height 11
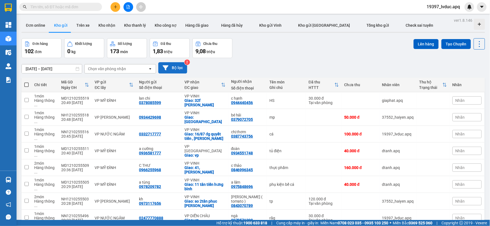
click at [172, 68] on button "Bộ lọc" at bounding box center [172, 67] width 29 height 11
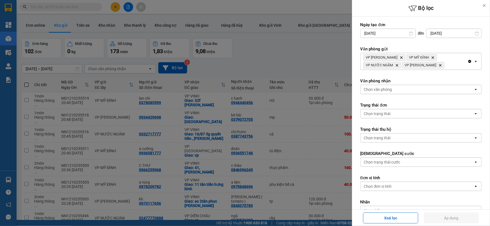
click at [302, 55] on div at bounding box center [245, 113] width 490 height 226
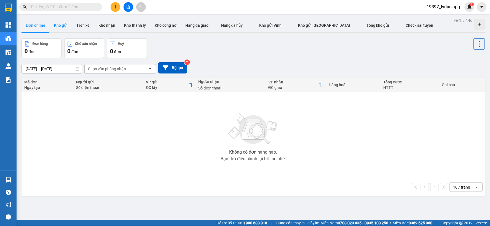
click at [63, 24] on button "Kho gửi" at bounding box center [61, 25] width 22 height 13
type input "[DATE] – [DATE]"
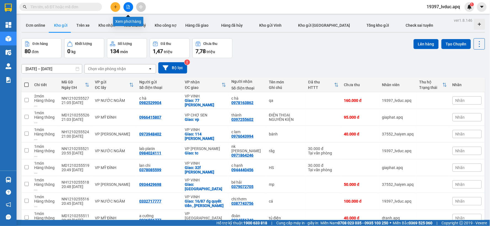
click at [127, 7] on icon "file-add" at bounding box center [128, 7] width 3 height 4
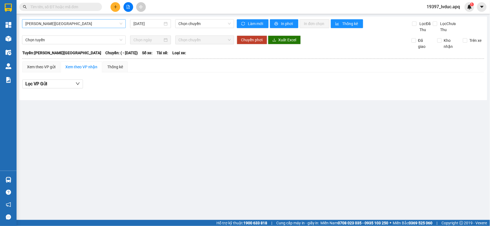
click at [70, 24] on span "[PERSON_NAME][GEOGRAPHIC_DATA]" at bounding box center [73, 24] width 97 height 8
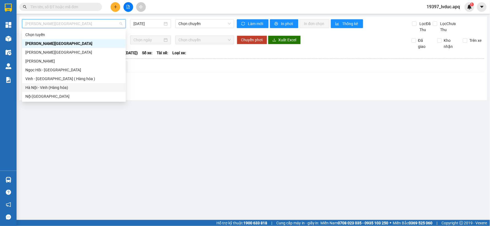
click at [60, 89] on div "Hà Nội - Vinh (Hàng hóa)" at bounding box center [73, 88] width 97 height 6
type input "[DATE]"
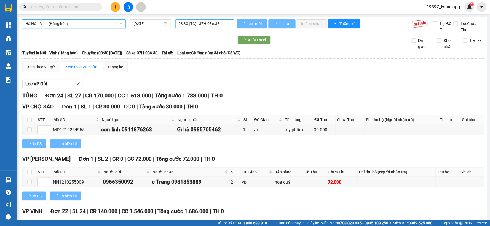
click at [223, 23] on span "08:30 (TC) - 37H-086.38" at bounding box center [205, 24] width 52 height 8
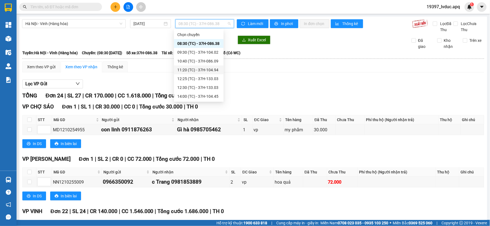
scroll to position [62, 0]
click at [211, 95] on div "23:05 (TC) - 37H-104.78" at bounding box center [198, 96] width 43 height 6
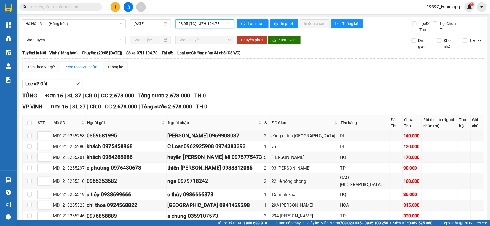
drag, startPoint x: 223, startPoint y: 22, endPoint x: 224, endPoint y: 26, distance: 3.7
click at [224, 23] on span "23:05 (TC) - 37H-104.78" at bounding box center [205, 24] width 52 height 8
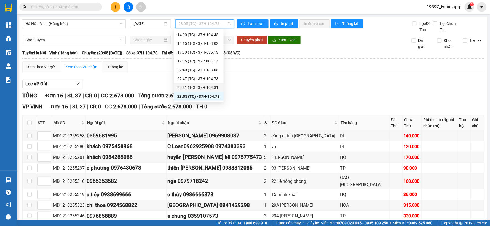
click at [208, 90] on div "22:51 (TC) - 37H-104.81" at bounding box center [198, 88] width 43 height 6
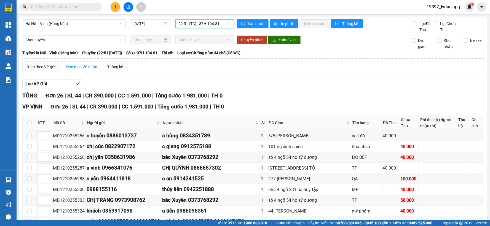
click at [224, 26] on span "22:51 (TC) - 37H-104.81" at bounding box center [205, 24] width 52 height 8
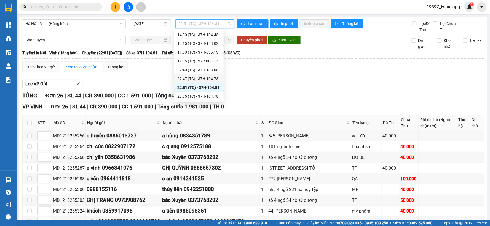
click at [216, 79] on div "22:47 (TC) - 37H-104.73" at bounding box center [198, 79] width 43 height 6
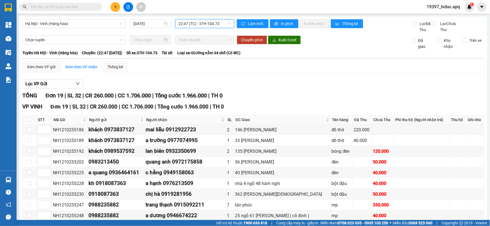
click at [224, 23] on span "22:47 (TC) - 37H-104.73" at bounding box center [205, 24] width 52 height 8
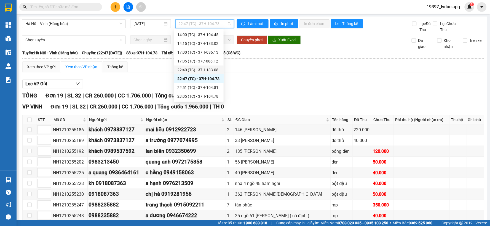
click at [216, 68] on div "22:40 (TC) - 37H-133.08" at bounding box center [198, 70] width 43 height 6
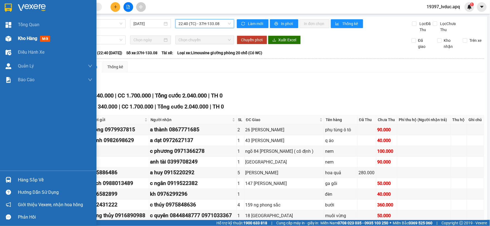
click at [26, 37] on span "Kho hàng" at bounding box center [27, 38] width 19 height 5
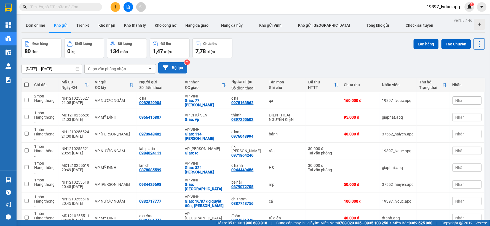
click at [174, 70] on button "Bộ lọc" at bounding box center [172, 67] width 29 height 11
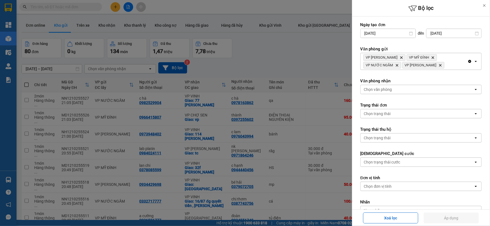
click at [468, 61] on icon "Clear all" at bounding box center [470, 61] width 4 height 4
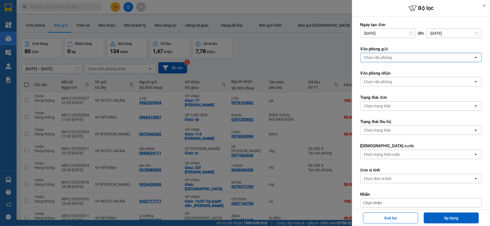
click at [416, 57] on div "Chọn văn phòng" at bounding box center [417, 57] width 113 height 9
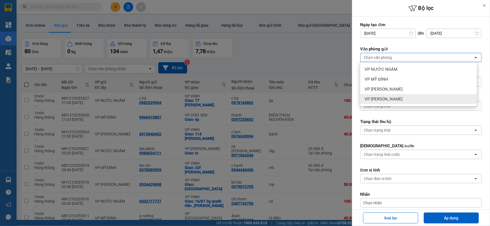
click at [395, 102] on div "VP [PERSON_NAME]" at bounding box center [418, 99] width 117 height 10
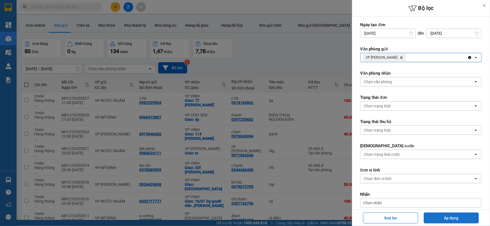
click at [430, 215] on button "Áp dụng" at bounding box center [451, 218] width 55 height 11
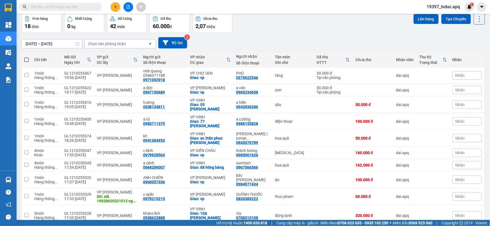
scroll to position [24, 0]
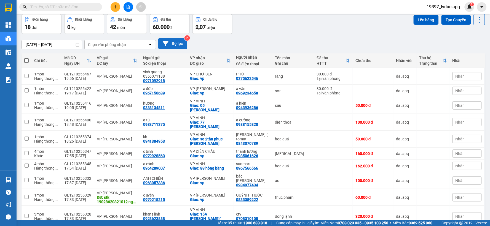
click at [175, 43] on button "Bộ lọc" at bounding box center [172, 43] width 29 height 11
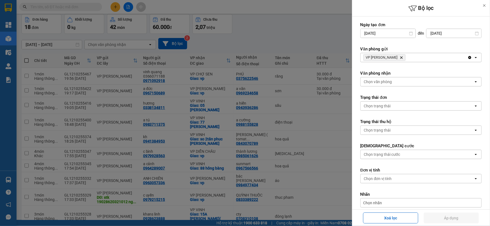
click at [256, 24] on div at bounding box center [245, 113] width 490 height 226
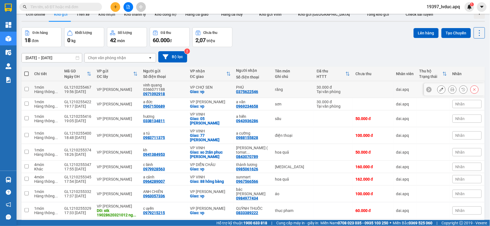
scroll to position [0, 0]
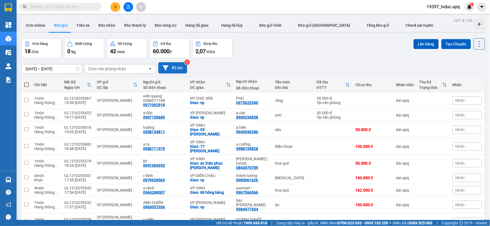
click at [174, 69] on button "Bộ lọc" at bounding box center [172, 67] width 29 height 11
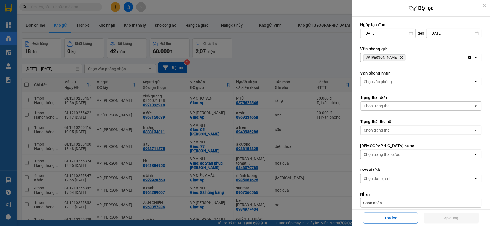
click at [310, 63] on div at bounding box center [245, 113] width 490 height 226
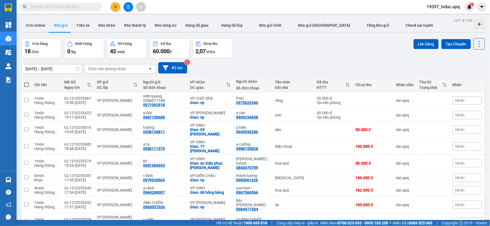
click at [286, 41] on div "Đơn hàng 18 đơn Khối lượng 0 kg Số lượng 42 món Đã thu 60.000 đ Chưa thu 2,07 t…" at bounding box center [254, 48] width 464 height 20
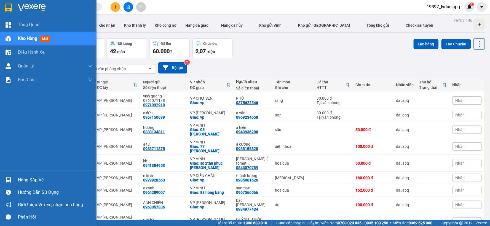
click at [32, 38] on span "Kho hàng" at bounding box center [27, 38] width 19 height 5
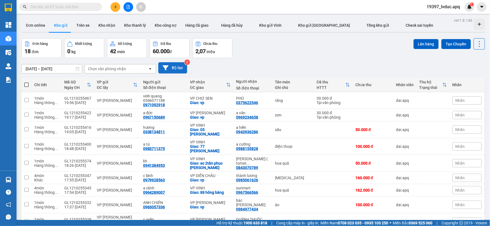
click at [174, 67] on button "Bộ lọc" at bounding box center [172, 67] width 29 height 11
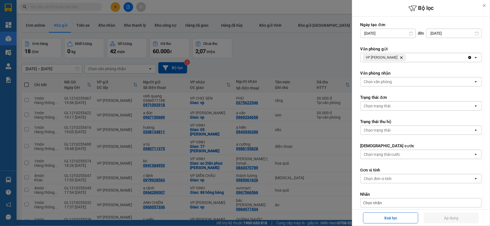
click at [410, 57] on div "VP [PERSON_NAME]" at bounding box center [414, 57] width 107 height 9
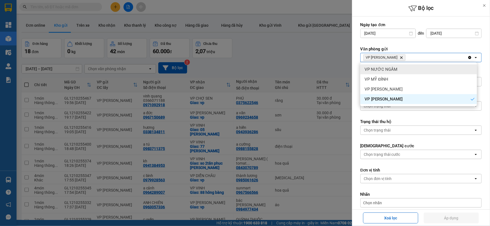
drag, startPoint x: 403, startPoint y: 70, endPoint x: 406, endPoint y: 69, distance: 3.7
click at [403, 70] on div "VP NƯỚC NGẦM" at bounding box center [418, 70] width 117 height 10
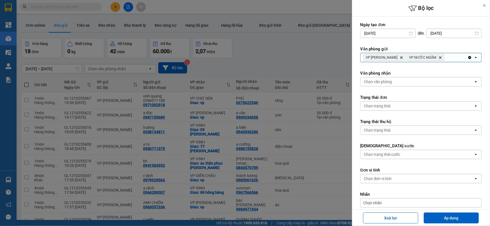
click at [444, 60] on div "VP [PERSON_NAME] VP NƯỚC NGẦM Delete" at bounding box center [414, 57] width 107 height 9
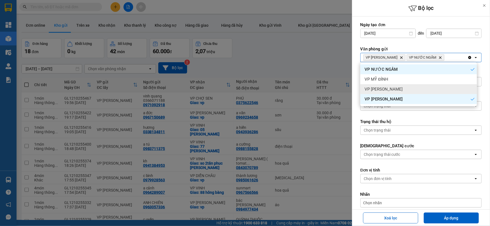
click at [415, 85] on div "VP [PERSON_NAME]" at bounding box center [418, 89] width 117 height 10
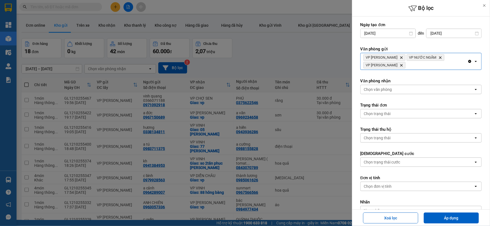
click at [468, 61] on icon "Clear all" at bounding box center [469, 61] width 3 height 3
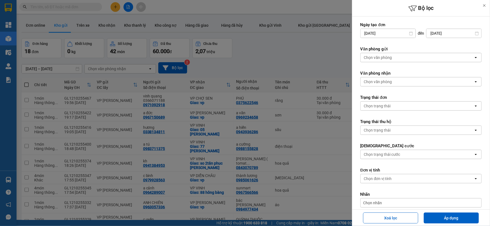
drag, startPoint x: 434, startPoint y: 59, endPoint x: 430, endPoint y: 62, distance: 4.5
click at [433, 59] on div "Chọn văn phòng" at bounding box center [417, 57] width 113 height 9
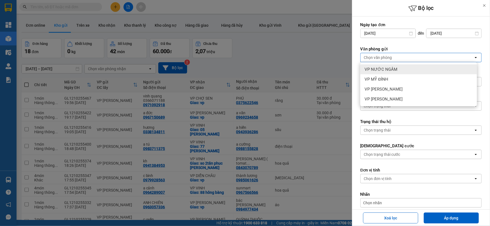
click at [397, 71] on div "VP NƯỚC NGẦM" at bounding box center [418, 70] width 117 height 10
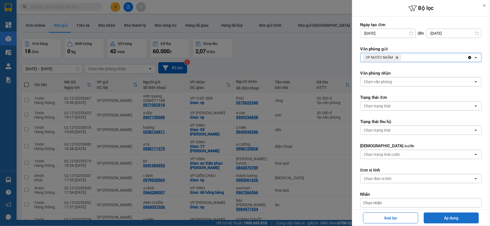
click at [442, 219] on button "Áp dụng" at bounding box center [451, 218] width 55 height 11
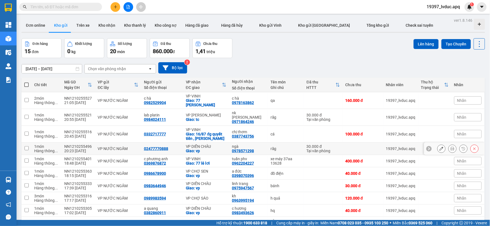
scroll to position [90, 0]
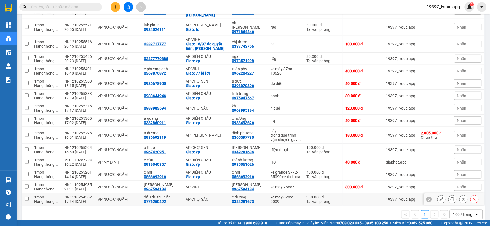
click at [282, 195] on div "xe máy 82ma 0009" at bounding box center [286, 199] width 30 height 9
checkbox input "true"
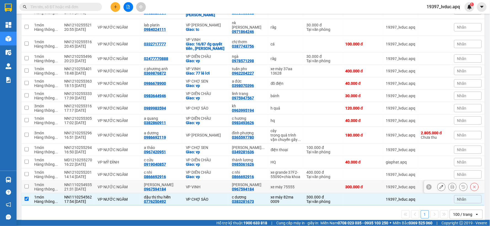
click at [282, 185] on div "xe máy 75555" at bounding box center [286, 187] width 30 height 4
checkbox input "true"
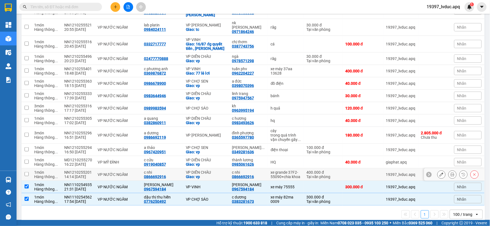
click at [289, 170] on div "xe grande 37F2-55090+chia khoa" at bounding box center [286, 174] width 30 height 9
checkbox input "true"
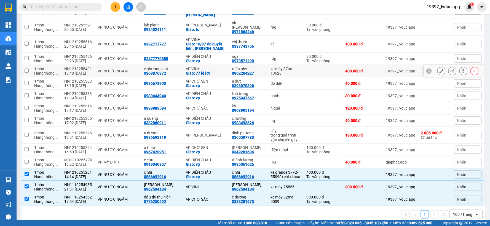
click at [304, 65] on td at bounding box center [323, 71] width 39 height 12
checkbox input "true"
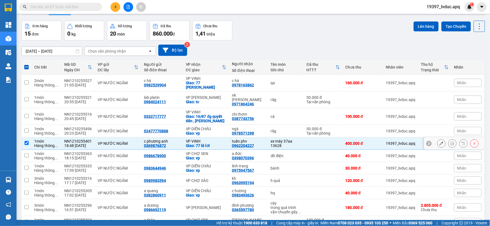
scroll to position [0, 0]
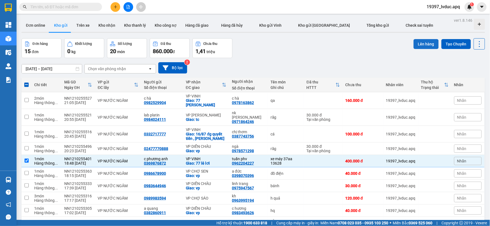
click at [418, 45] on button "Lên hàng" at bounding box center [426, 44] width 25 height 10
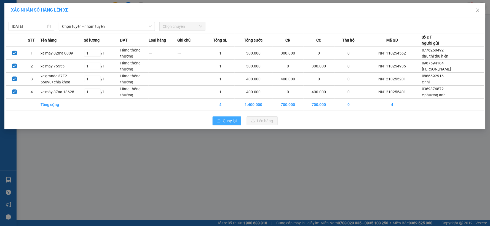
click at [219, 122] on icon "rollback" at bounding box center [218, 120] width 3 height 3
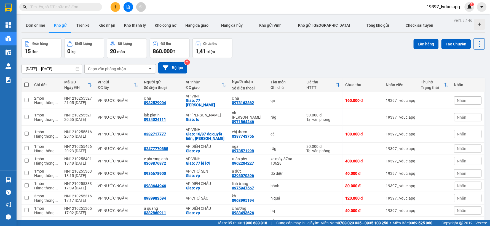
click at [287, 63] on div "[DATE] – [DATE] Press the down arrow key to interact with the calendar and sele…" at bounding box center [254, 67] width 464 height 11
click at [167, 62] on button "Bộ lọc" at bounding box center [172, 67] width 29 height 11
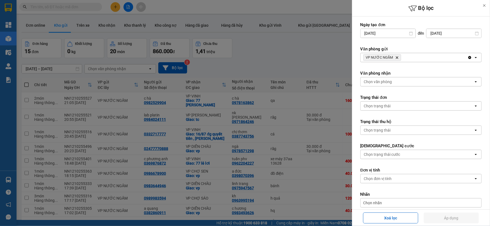
click at [419, 59] on div "VP NƯỚC NGẦM Delete" at bounding box center [414, 57] width 107 height 9
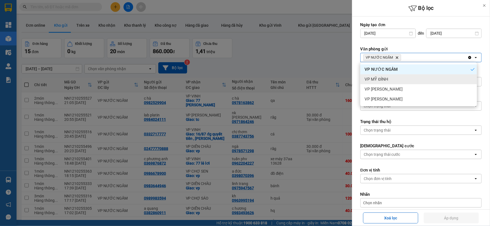
drag, startPoint x: 400, startPoint y: 78, endPoint x: 415, endPoint y: 62, distance: 21.6
click at [401, 77] on div "VP MỸ ĐÌNH" at bounding box center [418, 79] width 117 height 10
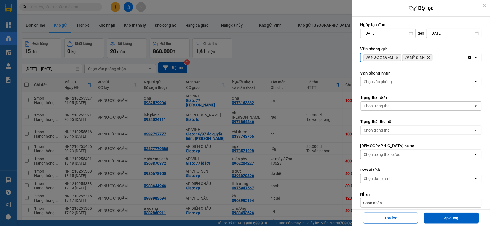
click at [435, 59] on div "VP NƯỚC NGẦM Delete VP MỸ ĐÌNH Delete" at bounding box center [414, 57] width 107 height 9
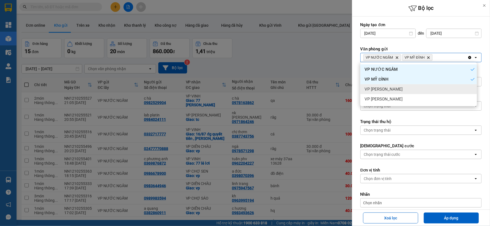
drag, startPoint x: 391, startPoint y: 91, endPoint x: 418, endPoint y: 77, distance: 30.0
click at [392, 90] on div "VP [PERSON_NAME]" at bounding box center [418, 89] width 117 height 10
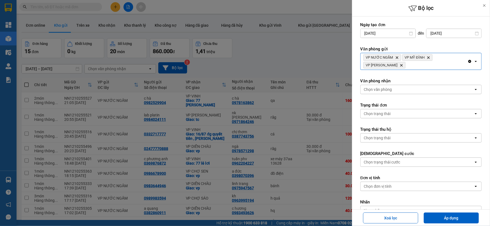
drag, startPoint x: 440, startPoint y: 65, endPoint x: 432, endPoint y: 67, distance: 7.5
click at [439, 65] on div "VP NƯỚC NGẦM Delete VP MỸ ĐÌNH Delete VP NGỌC HỒI Delete" at bounding box center [414, 61] width 107 height 17
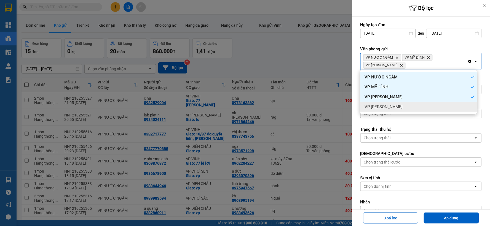
click at [385, 106] on span "VP [PERSON_NAME]" at bounding box center [384, 107] width 38 height 6
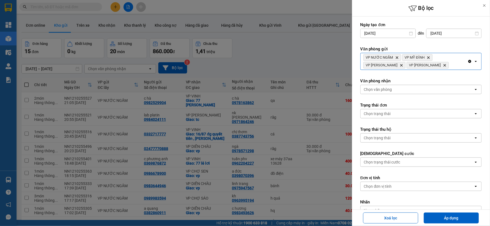
click at [400, 87] on div "Chọn văn phòng" at bounding box center [417, 89] width 113 height 9
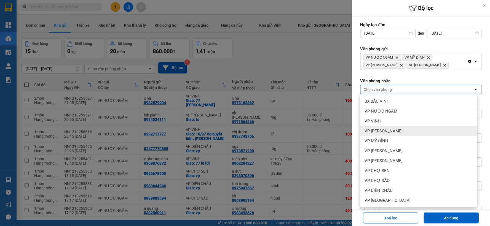
click at [404, 133] on div "VP [PERSON_NAME]" at bounding box center [418, 131] width 117 height 10
drag, startPoint x: 452, startPoint y: 219, endPoint x: 430, endPoint y: 209, distance: 24.4
click at [452, 218] on button "Áp dụng" at bounding box center [451, 218] width 55 height 11
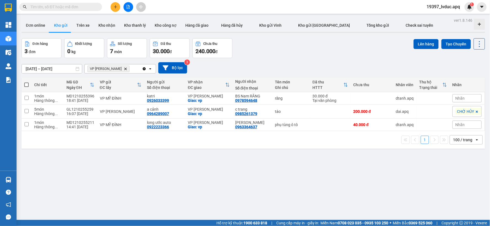
click at [465, 112] on span "CHỜ HỦY" at bounding box center [465, 111] width 17 height 5
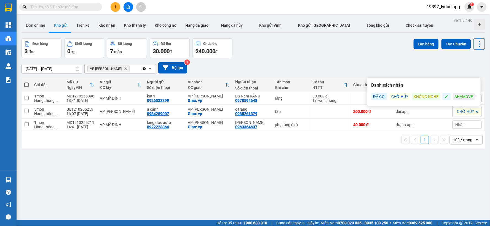
click at [461, 111] on span "CHỜ HỦY" at bounding box center [465, 111] width 17 height 5
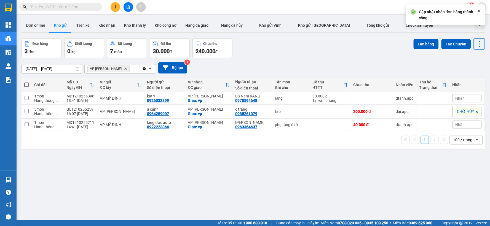
click at [461, 111] on span "CHỜ HỦY" at bounding box center [465, 111] width 17 height 5
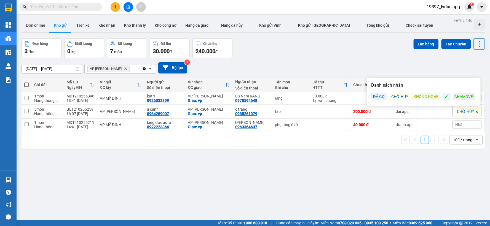
click at [457, 110] on span "CHỜ HỦY" at bounding box center [465, 111] width 17 height 5
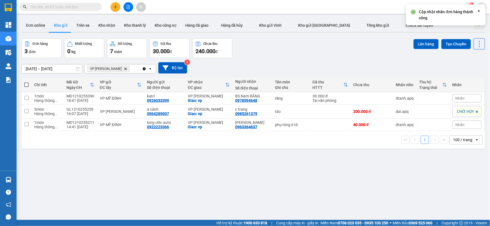
click at [457, 110] on span "CHỜ HỦY" at bounding box center [465, 111] width 17 height 5
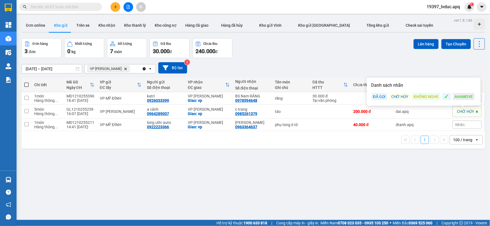
click at [398, 97] on div "CHỜ HỦY" at bounding box center [400, 96] width 20 height 7
click at [385, 166] on div "ver 1.8.146 Đơn online Kho gửi Trên xe Kho nhận Kho thanh lý Kho công nợ Hàng đ…" at bounding box center [253, 130] width 468 height 226
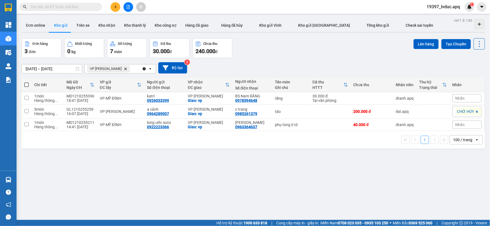
click at [457, 110] on span "CHỜ HỦY" at bounding box center [465, 111] width 17 height 5
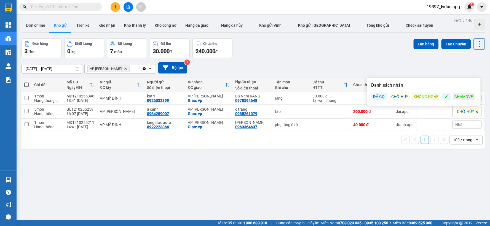
click at [400, 97] on div "CHỜ HỦY" at bounding box center [400, 96] width 20 height 7
click at [359, 172] on div "ver 1.8.146 Đơn online Kho gửi Trên xe Kho nhận Kho thanh lý Kho công nợ Hàng đ…" at bounding box center [253, 130] width 468 height 226
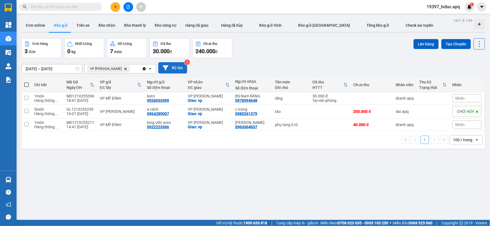
click at [177, 65] on button "Bộ lọc" at bounding box center [172, 67] width 29 height 11
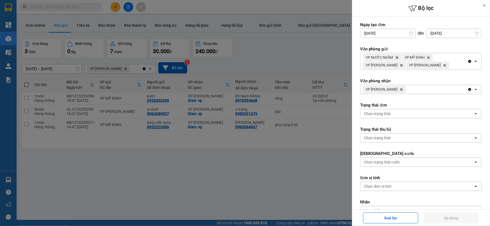
click at [403, 89] on icon "VP THANH CHƯƠNG, close by backspace" at bounding box center [401, 90] width 2 height 2
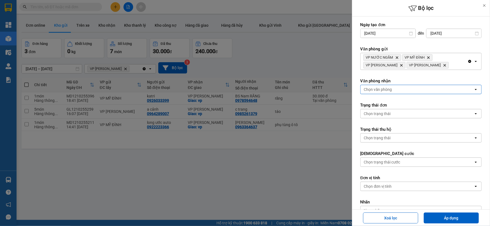
click at [403, 89] on div "Chọn văn phòng" at bounding box center [417, 89] width 113 height 9
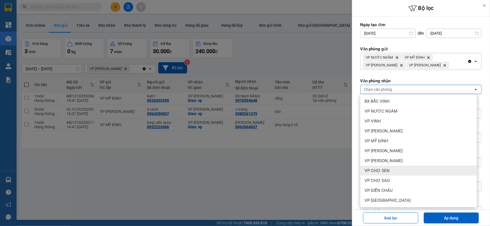
click at [401, 172] on div "VP CHỢ SEN" at bounding box center [418, 171] width 117 height 10
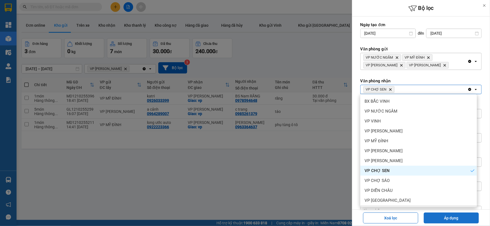
drag, startPoint x: 437, startPoint y: 214, endPoint x: 376, endPoint y: 191, distance: 66.2
click at [437, 214] on button "Áp dụng" at bounding box center [451, 218] width 55 height 11
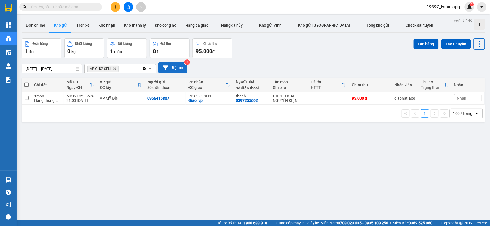
click at [172, 69] on button "Bộ lọc" at bounding box center [172, 67] width 29 height 11
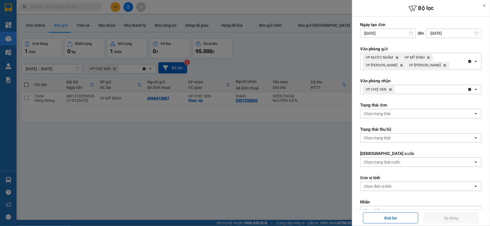
click at [390, 90] on icon "Delete" at bounding box center [390, 89] width 3 height 3
click at [390, 90] on div "Chọn văn phòng" at bounding box center [378, 90] width 28 height 6
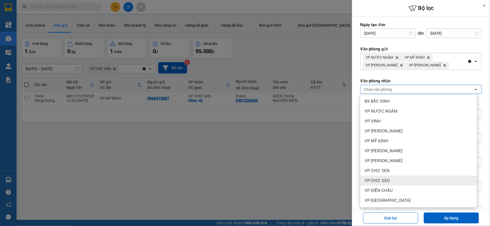
click at [404, 181] on div "VP CHỢ SÁO" at bounding box center [418, 181] width 117 height 10
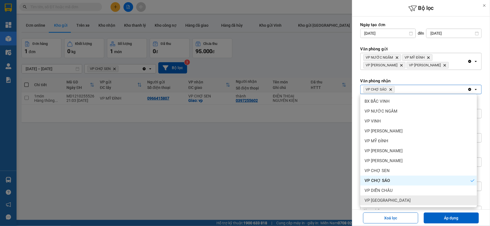
drag, startPoint x: 434, startPoint y: 215, endPoint x: 401, endPoint y: 199, distance: 36.6
click at [434, 214] on button "Áp dụng" at bounding box center [451, 218] width 55 height 11
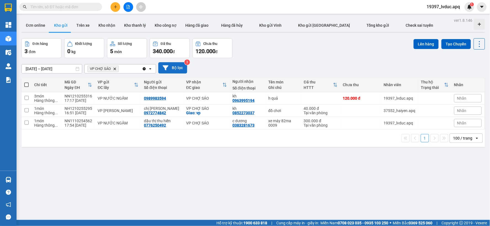
click at [171, 70] on button "Bộ lọc" at bounding box center [172, 67] width 29 height 11
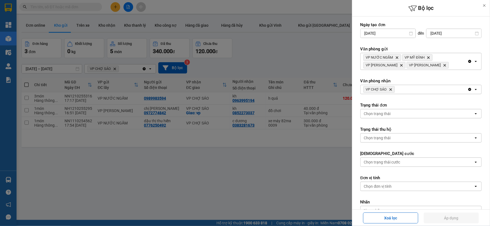
click at [390, 90] on icon "Delete" at bounding box center [390, 89] width 3 height 3
click at [390, 90] on div "Chọn văn phòng" at bounding box center [378, 90] width 28 height 6
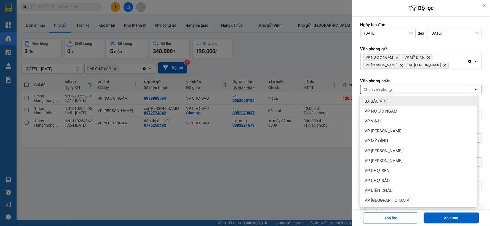
click at [390, 90] on div "Chọn văn phòng" at bounding box center [378, 90] width 28 height 6
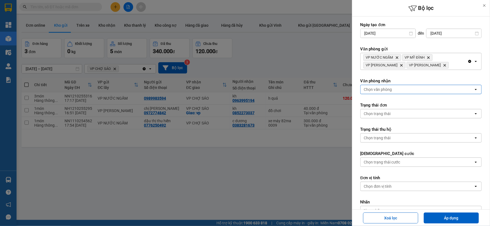
click at [390, 90] on div "Chọn văn phòng" at bounding box center [378, 90] width 28 height 6
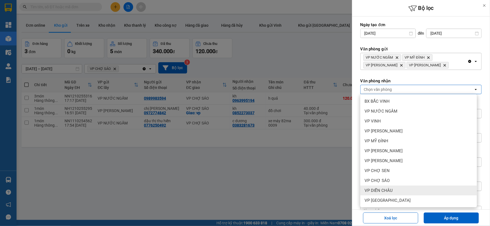
click at [385, 189] on span "VP DIỄN CHÂU" at bounding box center [379, 191] width 28 height 6
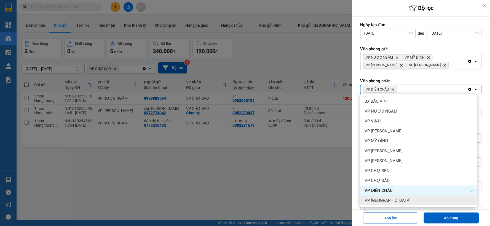
click at [387, 199] on span "VP [GEOGRAPHIC_DATA]" at bounding box center [388, 201] width 46 height 6
click at [434, 216] on button "Áp dụng" at bounding box center [451, 218] width 55 height 11
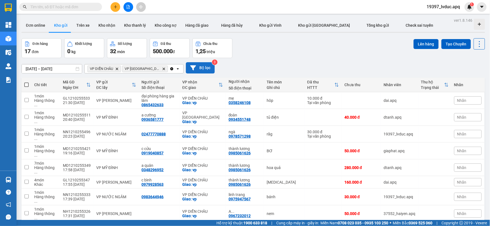
click at [196, 67] on button "Bộ lọc" at bounding box center [200, 67] width 29 height 11
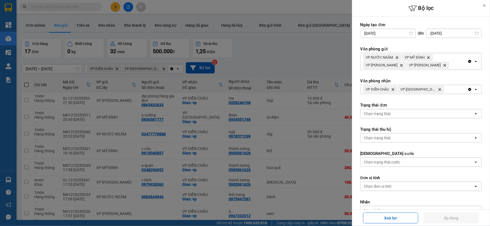
click at [468, 90] on icon "Clear all" at bounding box center [469, 89] width 3 height 3
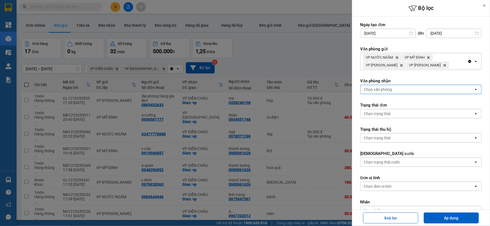
click at [460, 90] on div "Chọn văn phòng" at bounding box center [417, 89] width 113 height 9
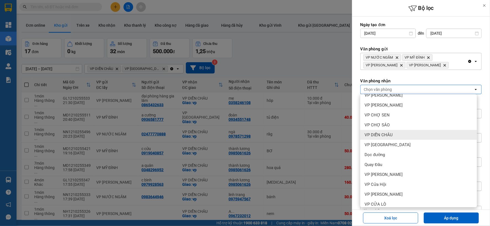
scroll to position [69, 0]
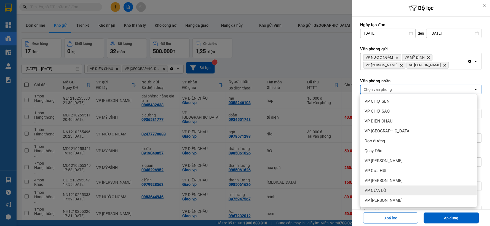
click at [392, 194] on div "VP CỬA LÒ" at bounding box center [418, 191] width 117 height 10
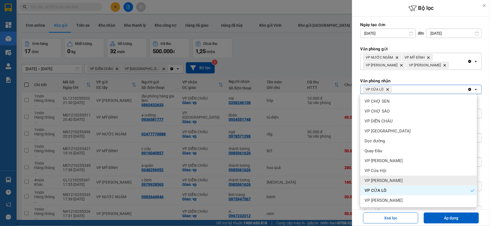
click at [388, 180] on span "VP [PERSON_NAME]" at bounding box center [384, 181] width 38 height 6
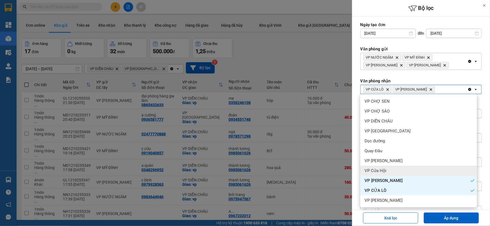
click at [387, 173] on div "VP Cửa Hội" at bounding box center [418, 171] width 117 height 10
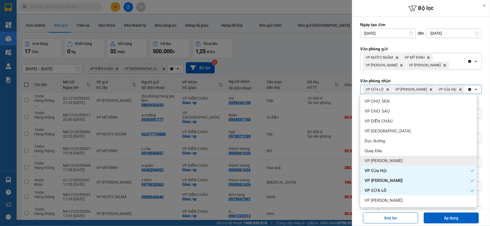
click at [387, 162] on span "VP [PERSON_NAME]" at bounding box center [384, 161] width 38 height 6
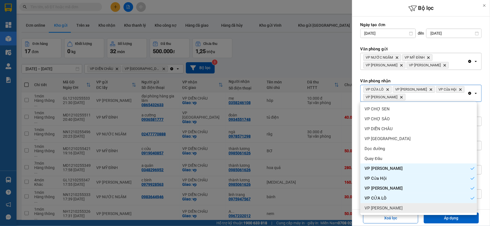
drag, startPoint x: 436, startPoint y: 219, endPoint x: 362, endPoint y: 205, distance: 75.7
click at [437, 219] on button "Áp dụng" at bounding box center [451, 218] width 55 height 11
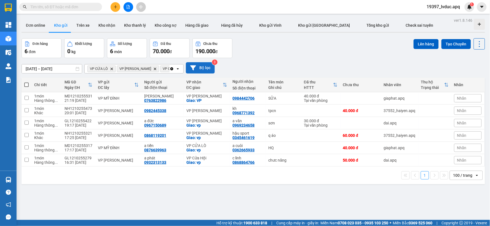
click at [208, 69] on button "Bộ lọc" at bounding box center [200, 67] width 29 height 11
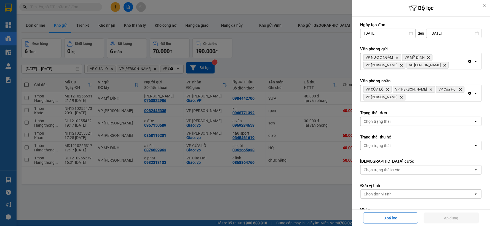
click at [468, 93] on icon "Clear all" at bounding box center [469, 93] width 3 height 3
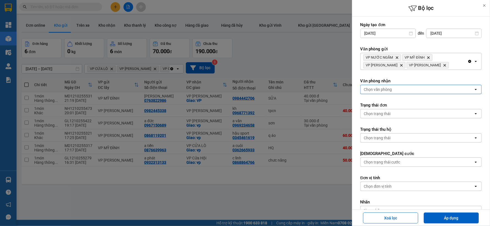
click at [462, 93] on div "Chọn văn phòng" at bounding box center [417, 89] width 113 height 9
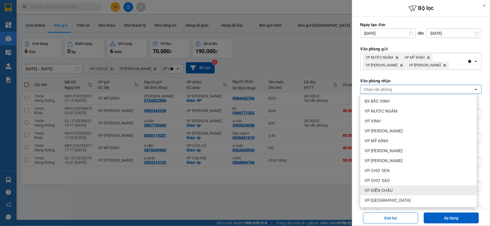
click at [399, 191] on div "VP DIỄN CHÂU" at bounding box center [418, 191] width 117 height 10
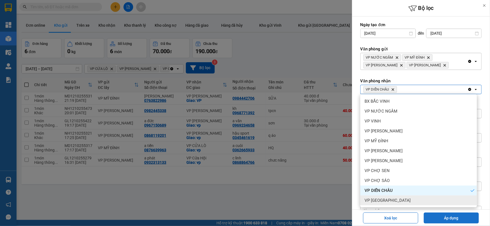
click at [453, 221] on button "Áp dụng" at bounding box center [451, 218] width 55 height 11
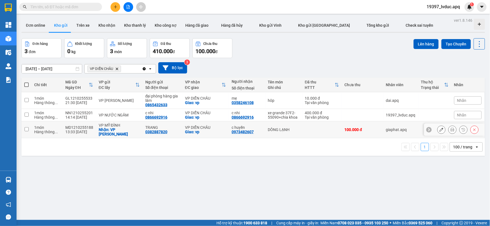
click at [302, 129] on td at bounding box center [322, 130] width 40 height 17
checkbox input "true"
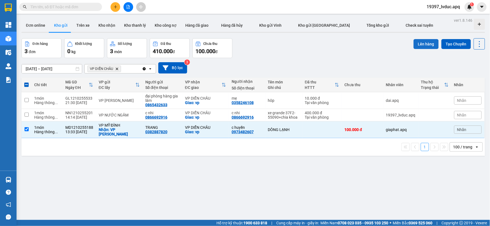
click at [414, 42] on button "Lên hàng" at bounding box center [426, 44] width 25 height 10
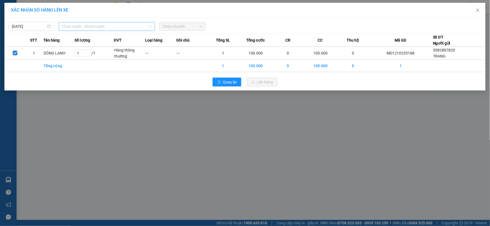
click at [116, 25] on span "Chọn tuyến - nhóm tuyến" at bounding box center [107, 26] width 90 height 8
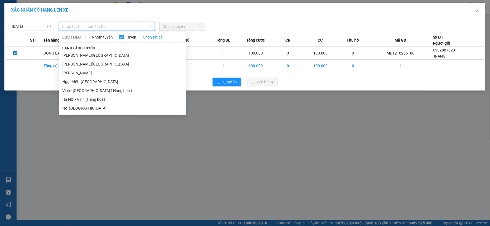
click at [90, 98] on li "Hà Nội - Vinh (Hàng hóa)" at bounding box center [122, 99] width 127 height 9
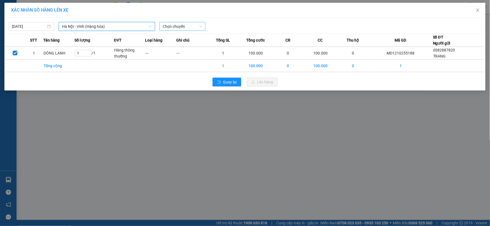
drag, startPoint x: 194, startPoint y: 26, endPoint x: 194, endPoint y: 29, distance: 3.6
click at [194, 26] on span "Chọn chuyến" at bounding box center [182, 26] width 39 height 8
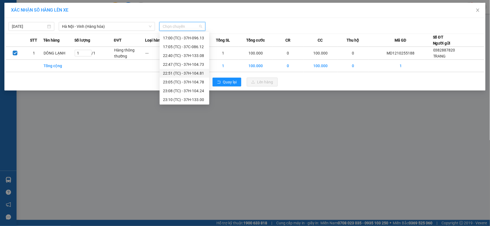
scroll to position [79, 0]
click at [200, 45] on div "17:05 (TC) - 37C-086.12" at bounding box center [184, 46] width 43 height 6
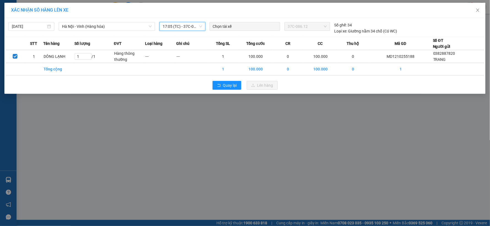
click at [194, 25] on span "17:05 (TC) - 37C-086.12" at bounding box center [182, 26] width 39 height 8
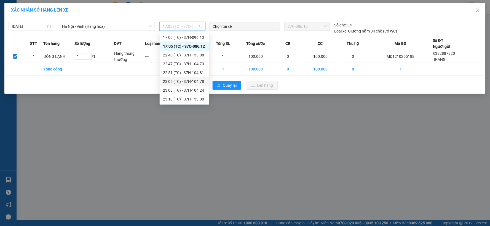
click at [197, 81] on div "23:05 (TC) - 37H-104.78" at bounding box center [184, 82] width 43 height 6
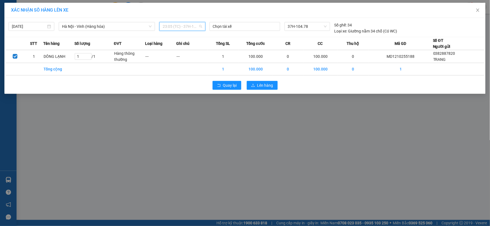
click at [195, 27] on span "23:05 (TC) - 37H-104.78" at bounding box center [182, 26] width 39 height 8
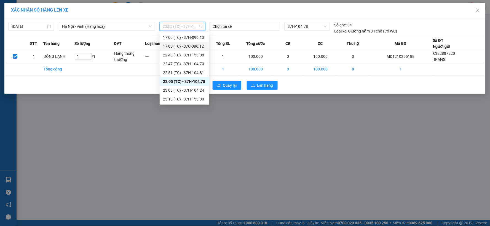
click at [197, 46] on div "17:05 (TC) - 37C-086.12" at bounding box center [184, 46] width 43 height 6
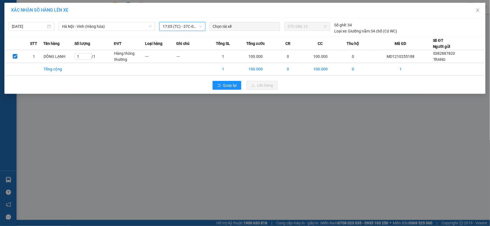
click at [61, 133] on div "XÁC NHẬN SỐ HÀNG LÊN XE [DATE] [GEOGRAPHIC_DATA] - [GEOGRAPHIC_DATA] ([GEOGRAPH…" at bounding box center [245, 113] width 490 height 226
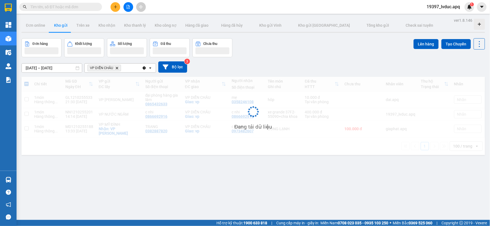
click at [61, 134] on div "Đang tải dữ liệu" at bounding box center [254, 116] width 464 height 78
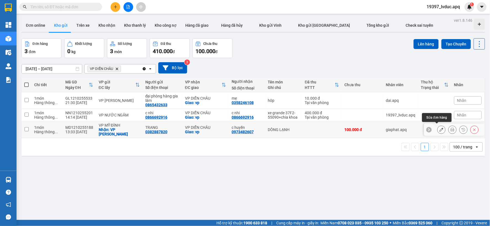
click at [440, 128] on icon at bounding box center [442, 130] width 4 height 4
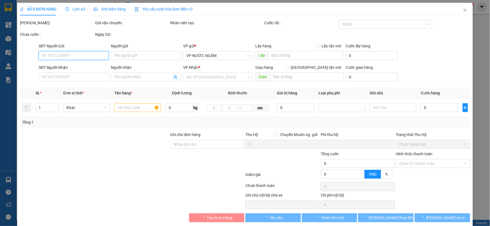
type input "0382887820"
type input "TRANG"
checkbox input "true"
type input "VP [GEOGRAPHIC_DATA]"
type input "0973482607"
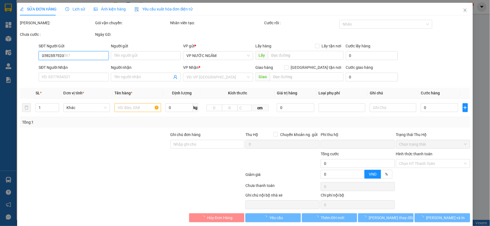
type input "c huyền"
checkbox input "true"
type input "vp"
type input "0"
type input "100.000"
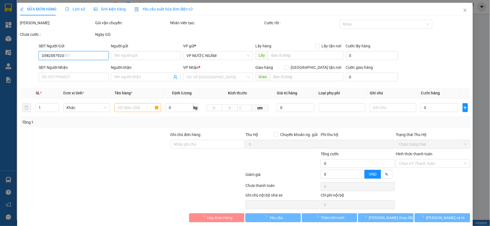
type input "100.000"
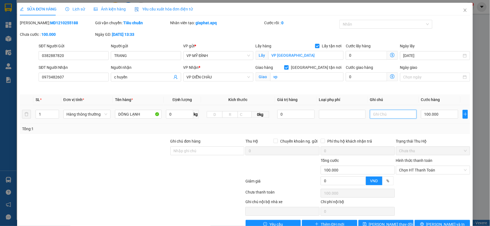
click at [381, 114] on input "text" at bounding box center [393, 114] width 47 height 9
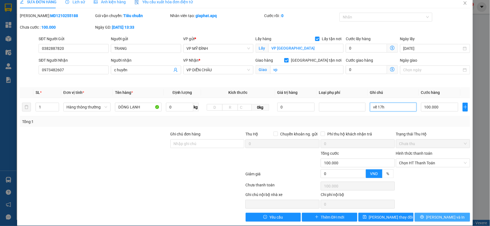
scroll to position [13, 0]
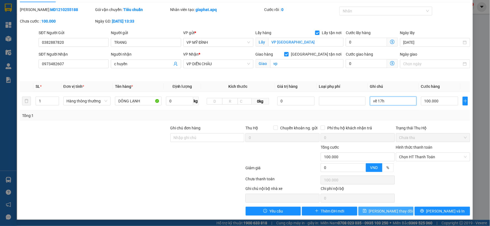
type input "về 17h"
click at [399, 210] on button "[PERSON_NAME] thay đổi" at bounding box center [385, 211] width 55 height 9
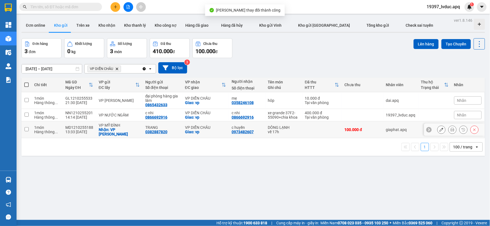
click at [316, 127] on td at bounding box center [322, 130] width 40 height 17
checkbox input "true"
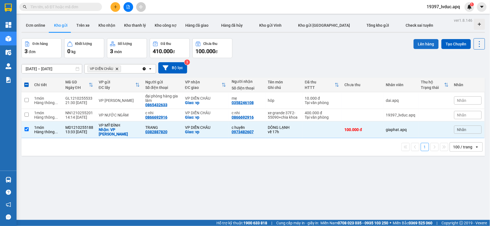
click at [420, 44] on button "Lên hàng" at bounding box center [426, 44] width 25 height 10
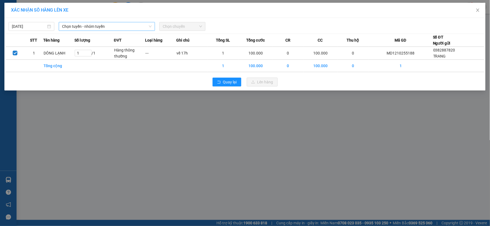
click at [133, 25] on span "Chọn tuyến - nhóm tuyến" at bounding box center [107, 26] width 90 height 8
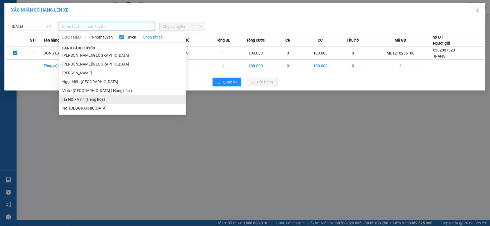
click at [83, 97] on li "Hà Nội - Vinh (Hàng hóa)" at bounding box center [122, 99] width 127 height 9
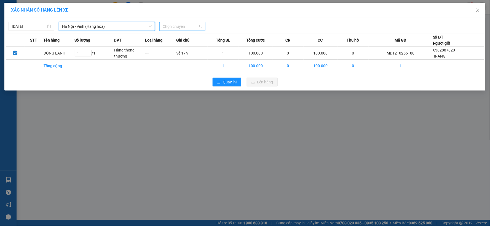
click at [200, 27] on span "Chọn chuyến" at bounding box center [182, 26] width 39 height 8
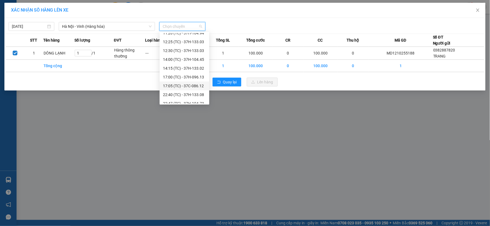
scroll to position [79, 0]
click at [199, 98] on div "23:10 (TC) - 37H-133.00" at bounding box center [184, 99] width 43 height 6
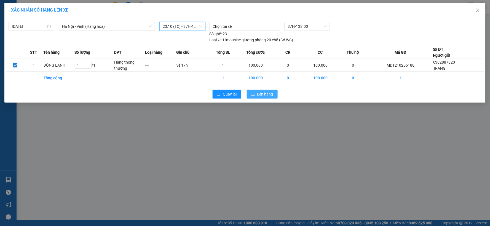
click at [272, 92] on span "Lên hàng" at bounding box center [265, 94] width 16 height 6
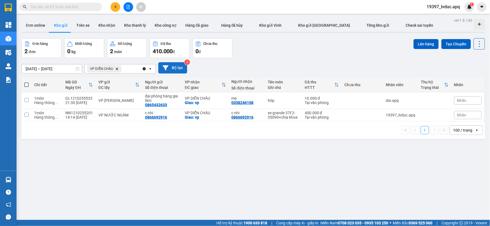
click at [181, 69] on button "Bộ lọc" at bounding box center [172, 67] width 29 height 11
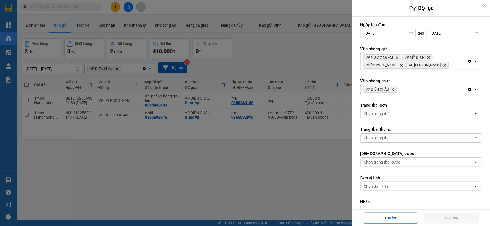
click at [393, 89] on icon "VP DIỄN CHÂU, close by backspace" at bounding box center [393, 90] width 2 height 2
click at [393, 89] on div "Chọn văn phòng" at bounding box center [417, 89] width 113 height 9
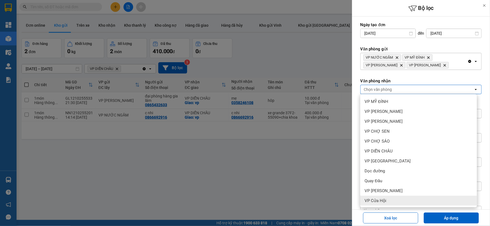
scroll to position [69, 0]
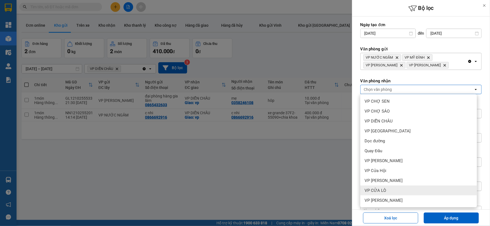
click at [378, 192] on span "VP CỬA LÒ" at bounding box center [376, 191] width 22 height 6
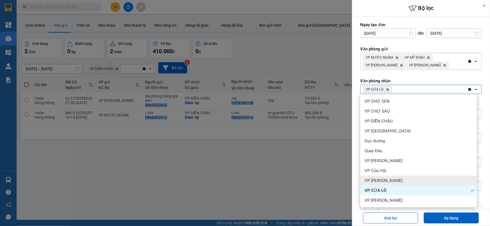
click at [381, 180] on span "VP [PERSON_NAME]" at bounding box center [384, 181] width 38 height 6
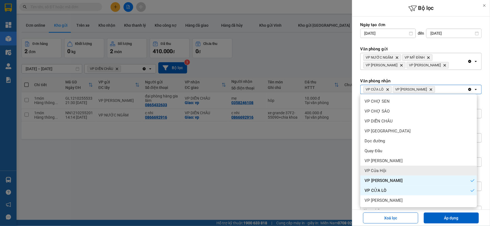
drag, startPoint x: 381, startPoint y: 180, endPoint x: 381, endPoint y: 169, distance: 10.5
click at [381, 169] on span "VP Cửa Hội" at bounding box center [376, 171] width 22 height 6
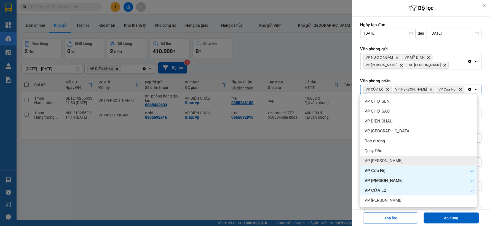
click at [382, 160] on span "VP [PERSON_NAME]" at bounding box center [384, 161] width 38 height 6
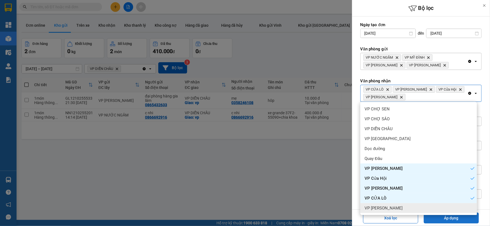
click at [435, 218] on button "Áp dụng" at bounding box center [451, 218] width 55 height 11
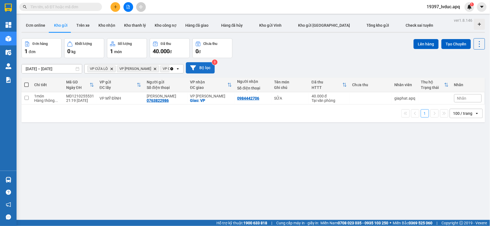
click at [203, 68] on button "Bộ lọc" at bounding box center [200, 67] width 29 height 11
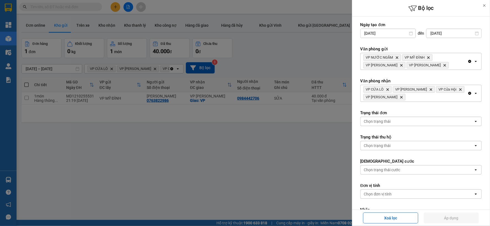
click at [264, 59] on div at bounding box center [245, 113] width 490 height 226
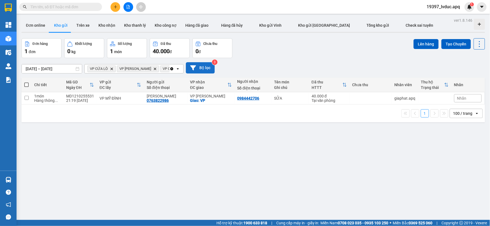
click at [202, 68] on button "Bộ lọc" at bounding box center [200, 67] width 29 height 11
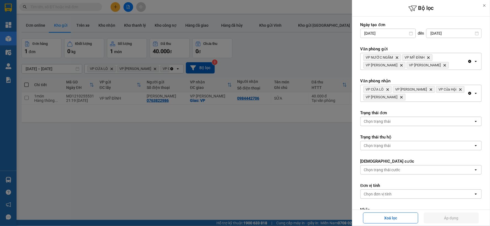
click at [468, 96] on div "Clear all open" at bounding box center [475, 93] width 14 height 17
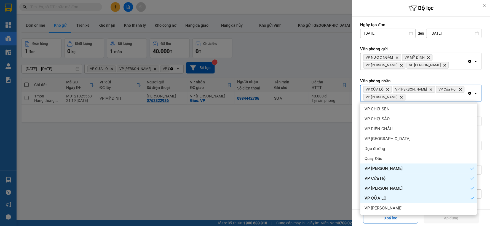
click at [468, 95] on icon "Clear all" at bounding box center [469, 93] width 3 height 3
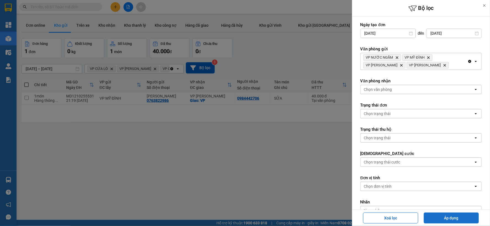
click at [454, 219] on button "Áp dụng" at bounding box center [451, 218] width 55 height 11
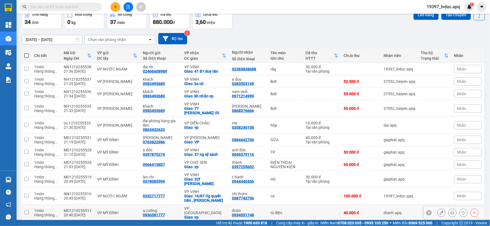
scroll to position [0, 0]
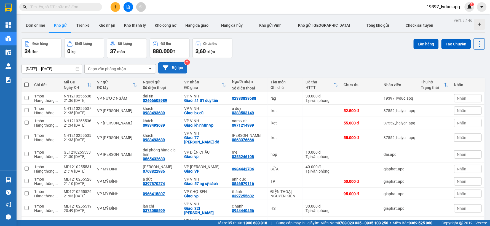
click at [178, 70] on button "Bộ lọc" at bounding box center [172, 67] width 29 height 11
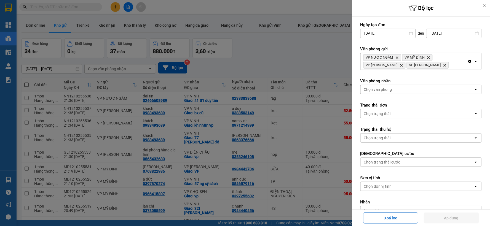
click at [468, 61] on icon "Clear all" at bounding box center [469, 61] width 3 height 3
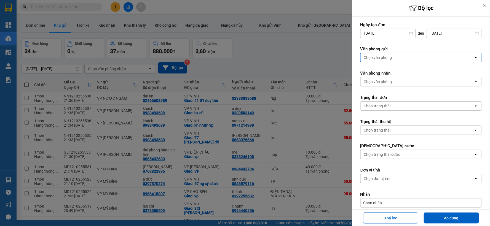
click at [423, 55] on div "Chọn văn phòng" at bounding box center [417, 57] width 113 height 9
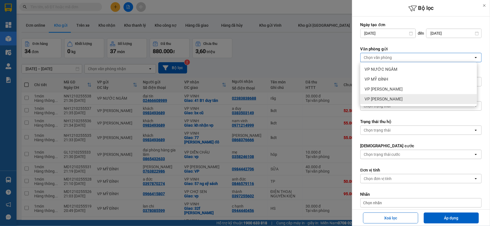
click at [391, 98] on div "VP [PERSON_NAME]" at bounding box center [418, 99] width 117 height 10
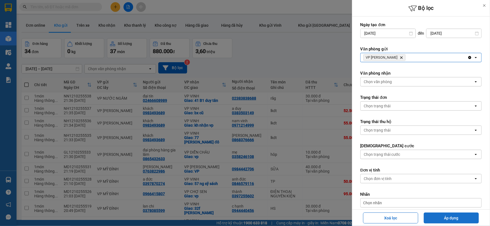
click at [433, 215] on button "Áp dụng" at bounding box center [451, 218] width 55 height 11
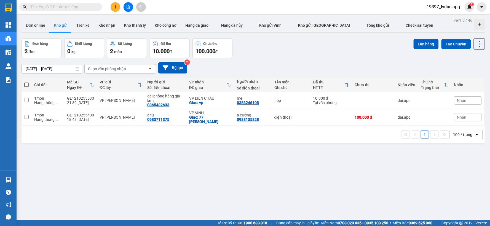
click at [50, 5] on input "text" at bounding box center [62, 7] width 65 height 6
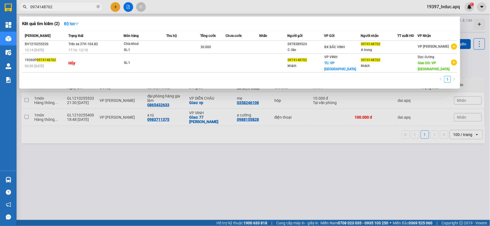
type input "0974148702"
drag, startPoint x: 189, startPoint y: 9, endPoint x: 191, endPoint y: 12, distance: 4.1
click at [189, 9] on div at bounding box center [245, 113] width 490 height 226
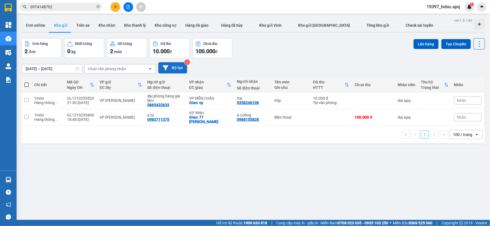
click at [183, 64] on button "Bộ lọc" at bounding box center [172, 67] width 29 height 11
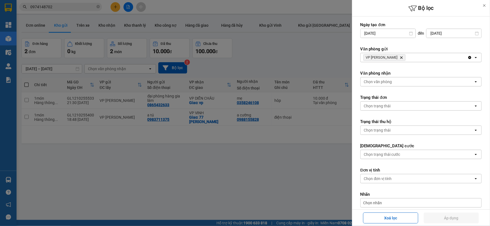
click at [282, 55] on div at bounding box center [245, 113] width 490 height 226
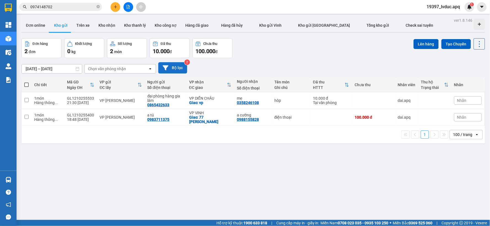
click at [177, 69] on button "Bộ lọc" at bounding box center [172, 67] width 29 height 11
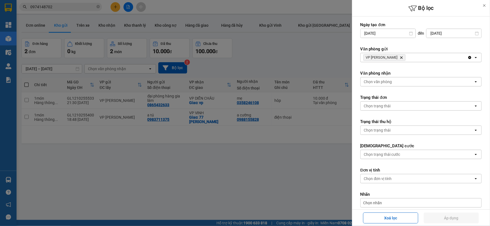
click at [292, 47] on div at bounding box center [245, 113] width 490 height 226
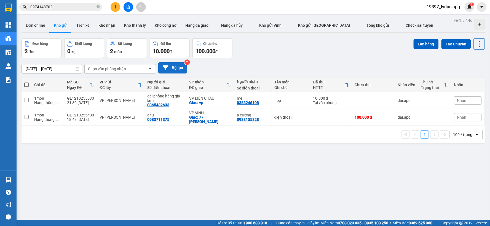
click at [176, 67] on button "Bộ lọc" at bounding box center [172, 67] width 29 height 11
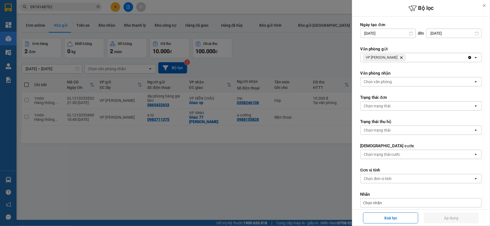
click at [407, 59] on div "VP [PERSON_NAME]" at bounding box center [414, 57] width 107 height 9
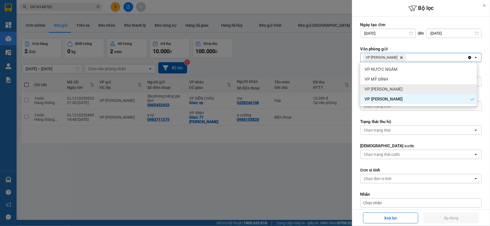
click at [392, 89] on div "VP [PERSON_NAME]" at bounding box center [418, 89] width 117 height 10
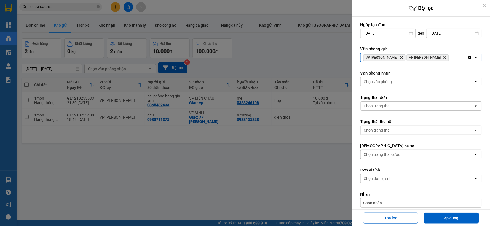
click at [400, 58] on icon "Delete" at bounding box center [401, 57] width 3 height 3
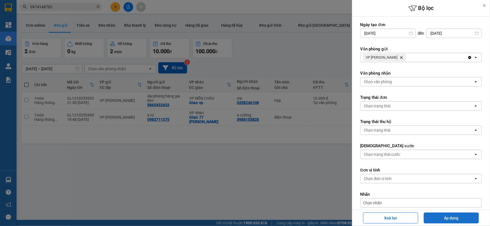
click at [440, 217] on button "Áp dụng" at bounding box center [451, 218] width 55 height 11
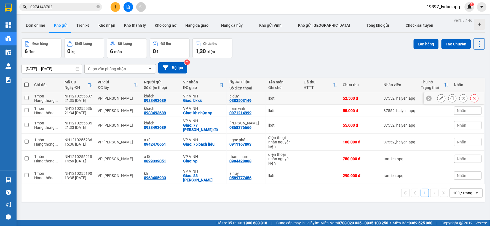
click at [128, 96] on div "VP [PERSON_NAME]" at bounding box center [118, 98] width 41 height 4
checkbox input "true"
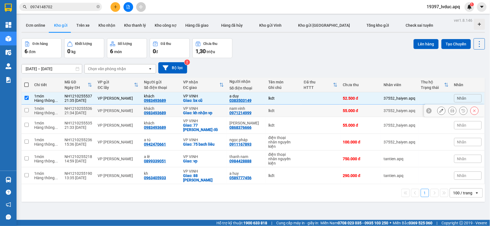
click at [130, 111] on div "VP [PERSON_NAME]" at bounding box center [118, 111] width 41 height 4
checkbox input "true"
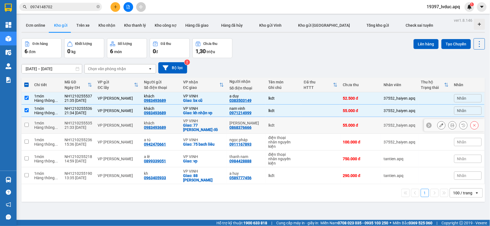
click at [130, 125] on div "VP [PERSON_NAME]" at bounding box center [118, 125] width 41 height 4
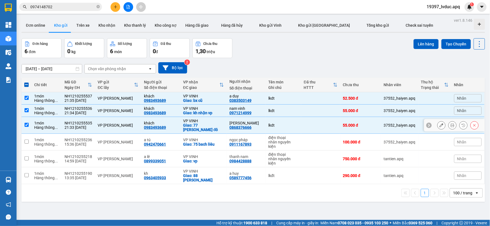
click at [127, 127] on div "VP [PERSON_NAME]" at bounding box center [118, 125] width 41 height 4
checkbox input "false"
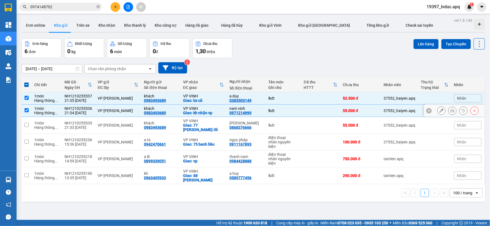
drag, startPoint x: 129, startPoint y: 112, endPoint x: 130, endPoint y: 95, distance: 17.1
click at [129, 111] on div "VP [PERSON_NAME]" at bounding box center [118, 111] width 41 height 4
checkbox input "false"
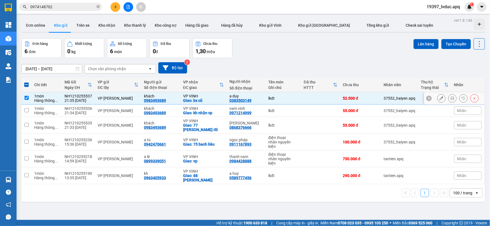
click at [130, 95] on td "VP [PERSON_NAME]" at bounding box center [118, 98] width 46 height 12
checkbox input "false"
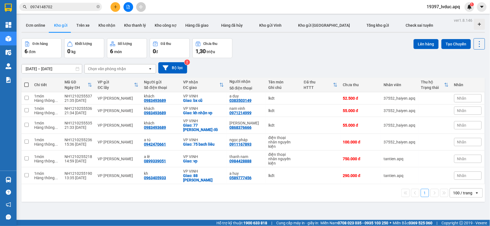
click at [290, 60] on div "[DATE] – [DATE] Press the down arrow key to interact with the calendar and sele…" at bounding box center [254, 68] width 464 height 20
